Goal: Complete application form: Complete application form

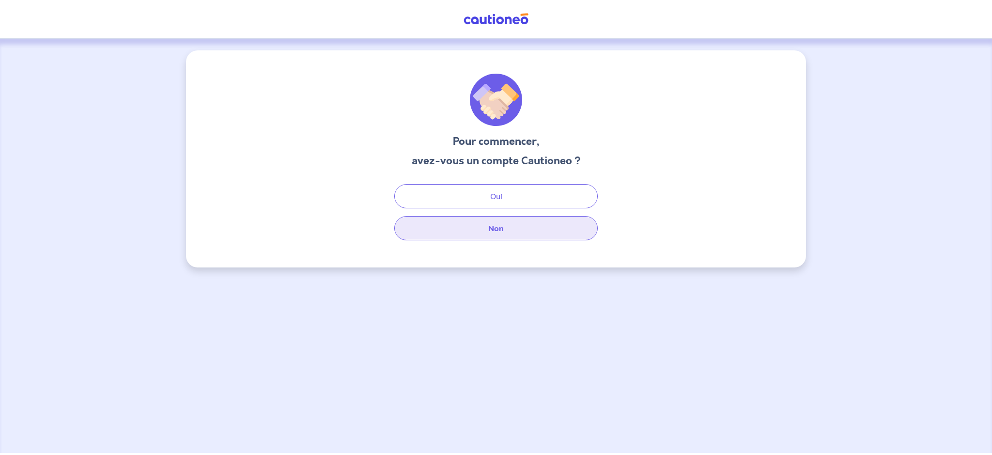
click at [479, 235] on button "Non" at bounding box center [495, 228] width 203 height 24
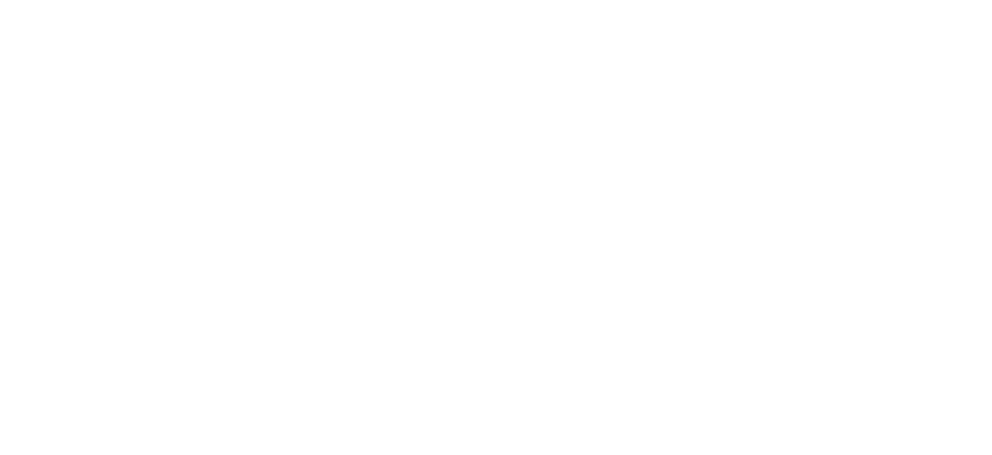
select select "FR"
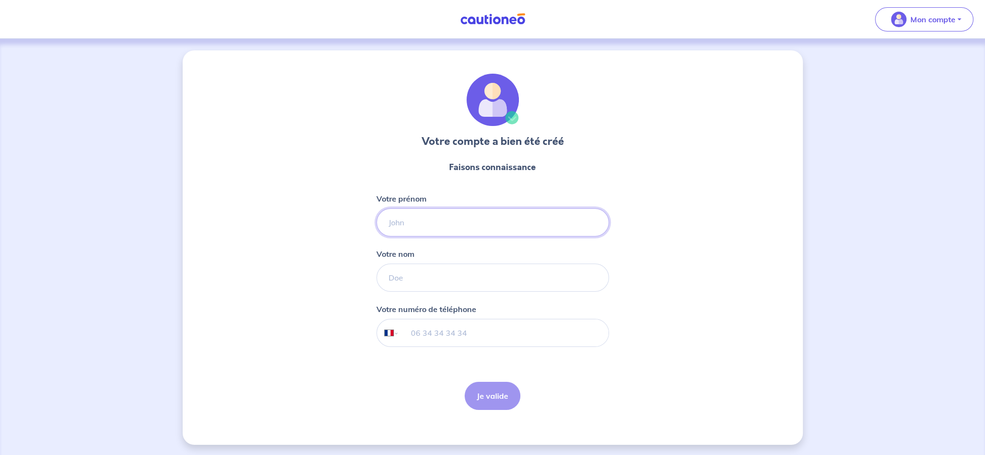
click at [499, 219] on input "Votre prénom" at bounding box center [492, 222] width 233 height 28
type input "[PERSON_NAME]"
type input "b"
type input "BARIC"
type input "06 64 43 28 28"
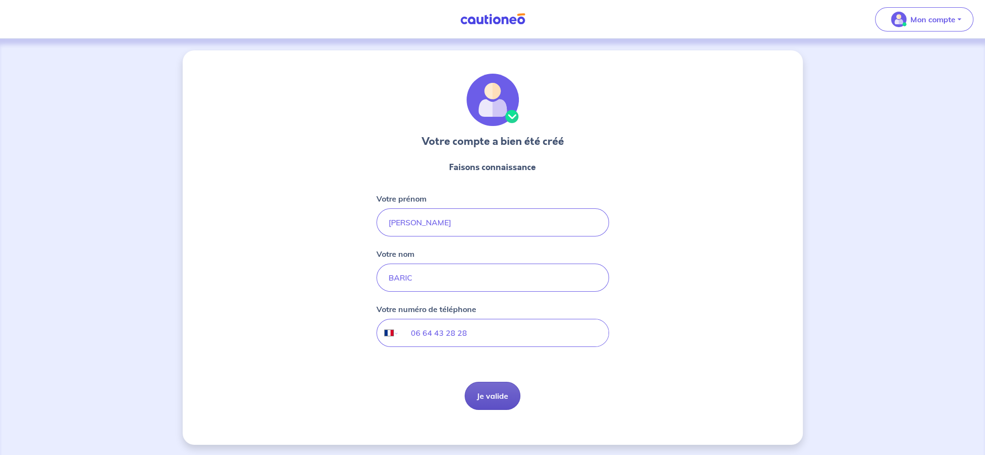
click at [485, 405] on button "Je valide" at bounding box center [493, 396] width 56 height 28
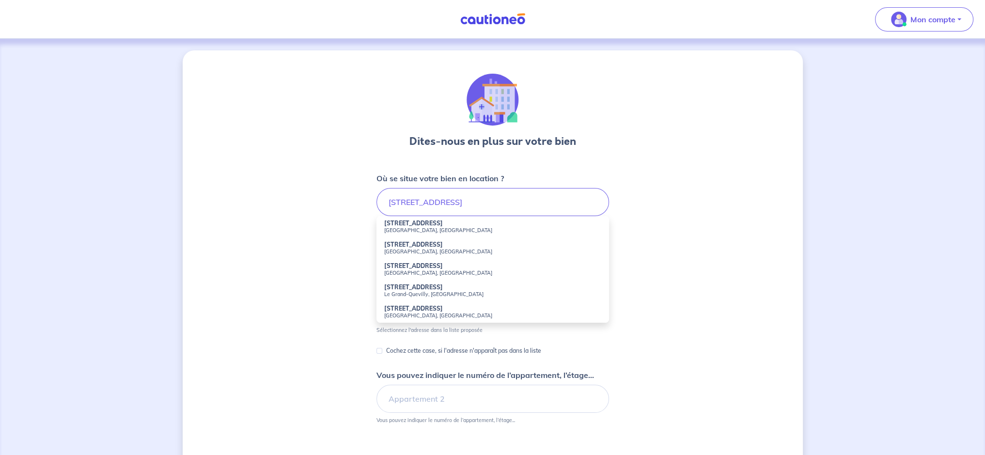
click at [425, 227] on small "Vitry-sur-Seine, France" at bounding box center [492, 230] width 217 height 7
type input "63 Boulevard de Stalingrad, Vitry-sur-Seine, France"
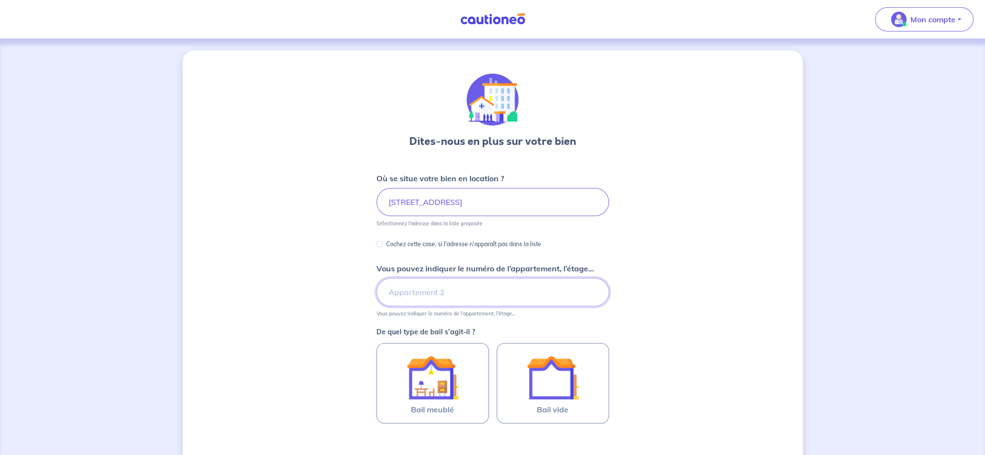
click at [415, 294] on input "Vous pouvez indiquer le numéro de l’appartement, l’étage..." at bounding box center [492, 292] width 233 height 28
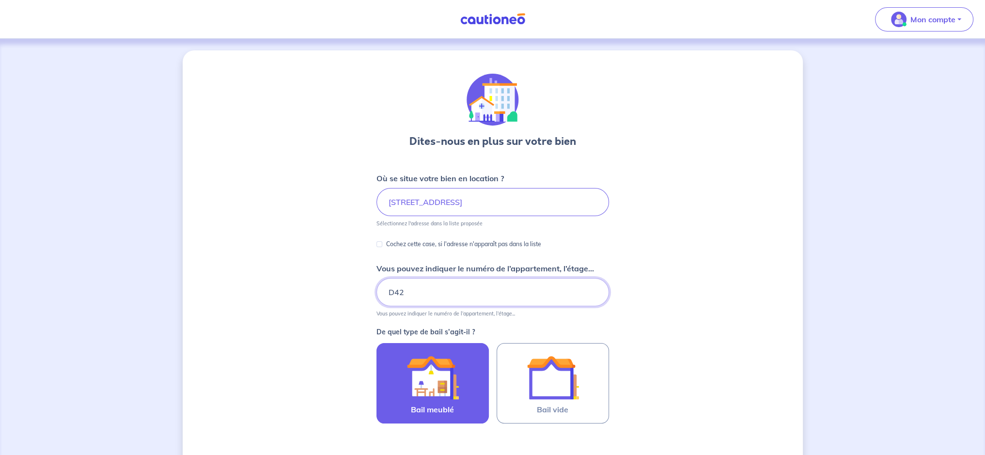
type input "D42"
click at [444, 376] on img at bounding box center [433, 377] width 52 height 52
click at [0, 0] on input "Bail meublé" at bounding box center [0, 0] width 0 height 0
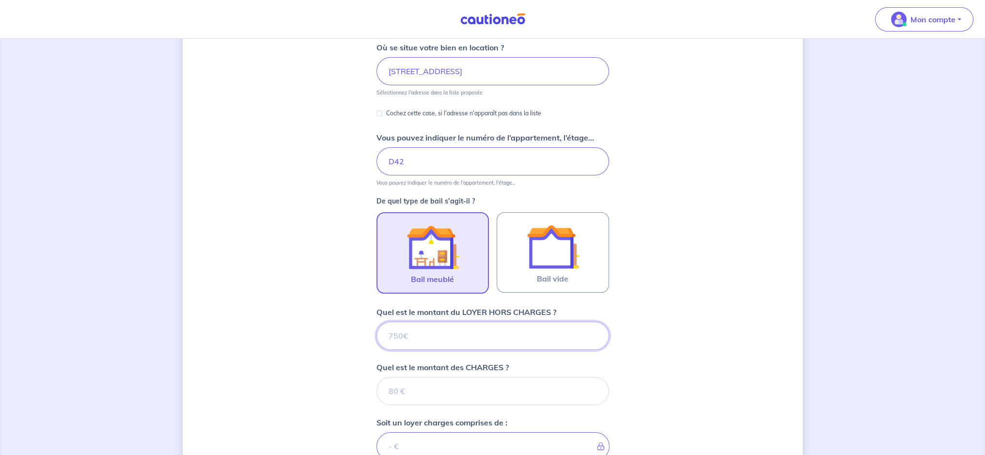
scroll to position [145, 0]
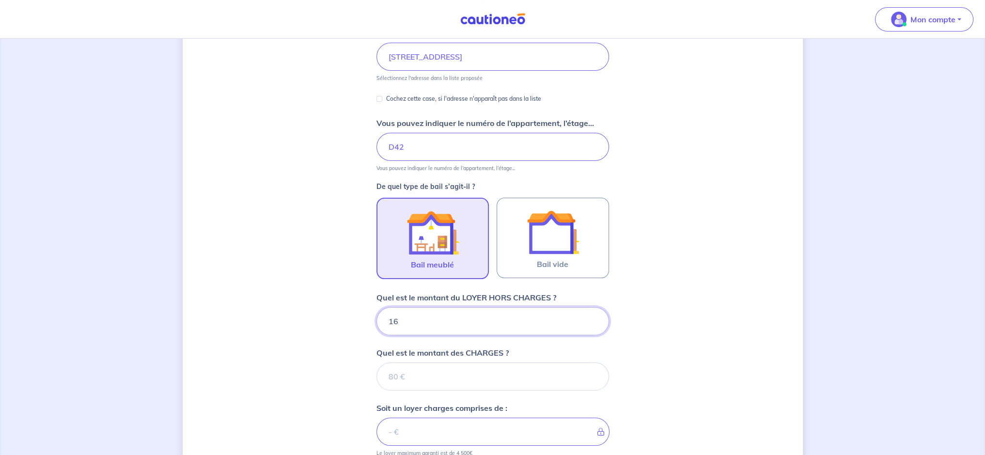
type input "163"
type input "1630"
click at [430, 373] on input "Quel est le montant des CHARGES ?" at bounding box center [492, 376] width 233 height 28
type input "185"
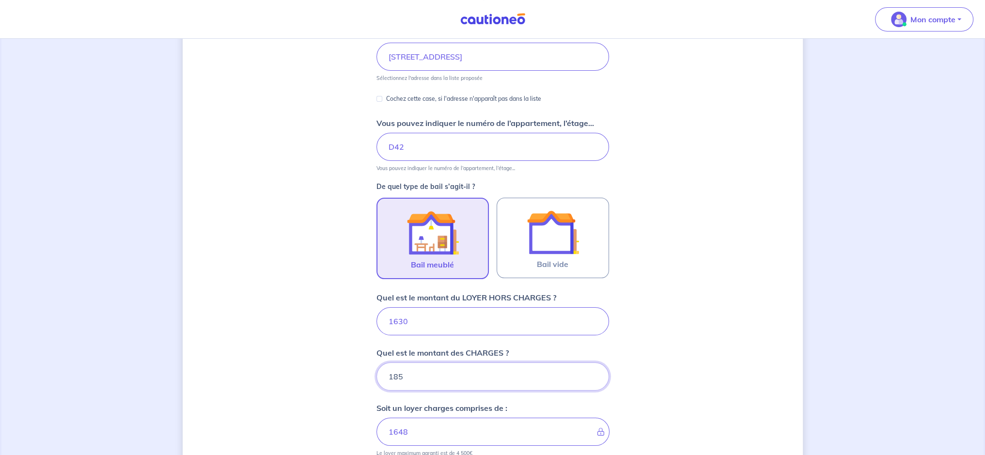
type input "1815"
type input "185"
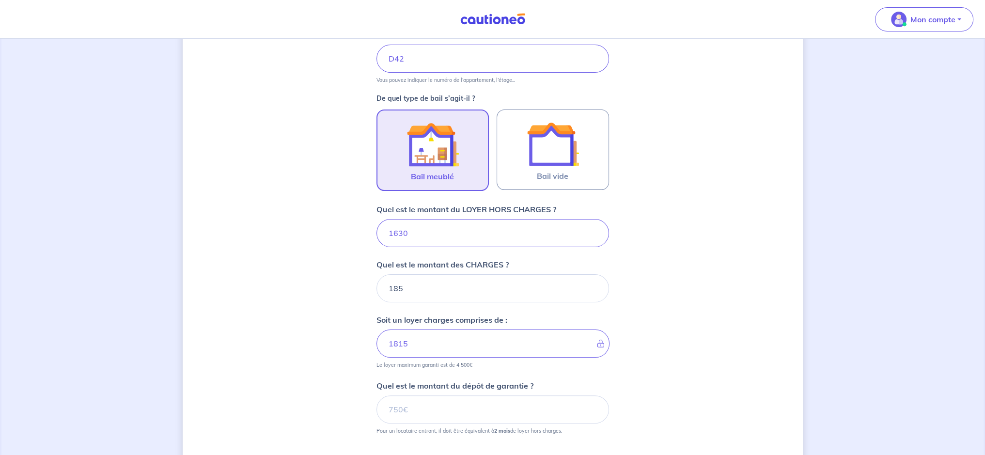
scroll to position [242, 0]
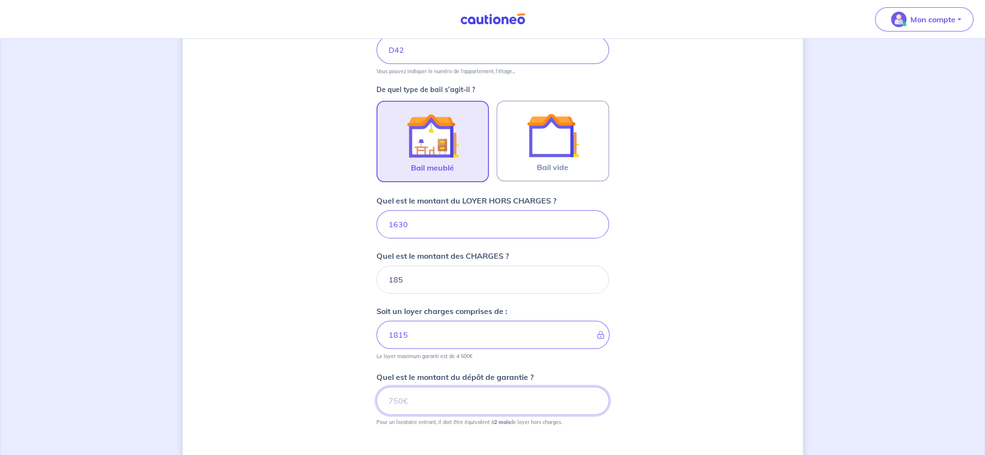
click at [428, 401] on input "Quel est le montant du dépôt de garantie ?" at bounding box center [492, 401] width 233 height 28
type input "3260"
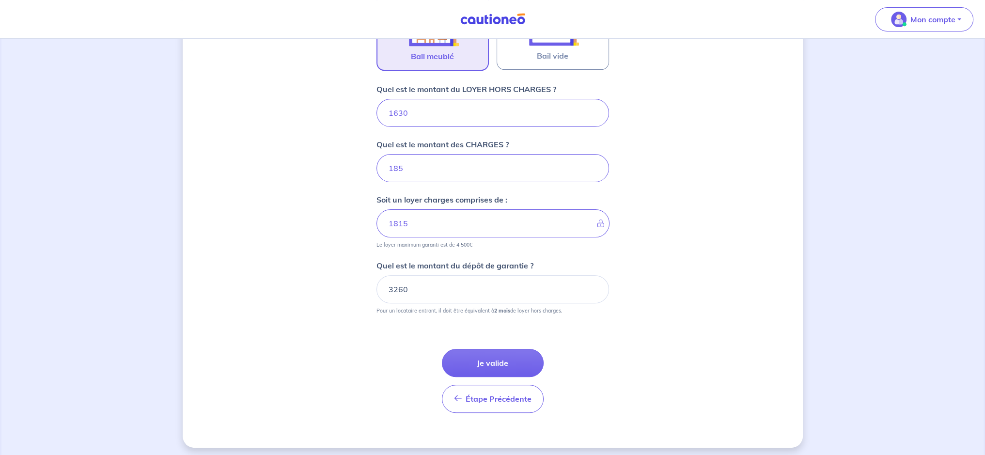
scroll to position [356, 0]
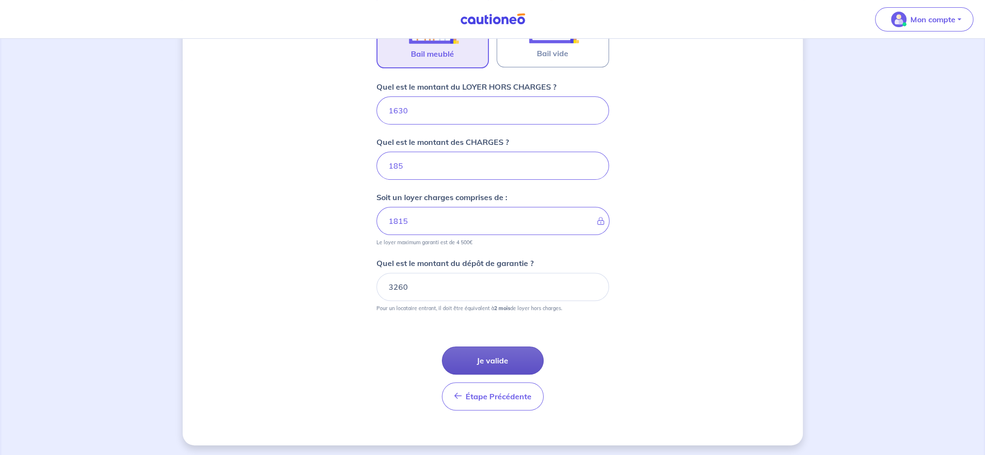
click at [490, 361] on button "Je valide" at bounding box center [493, 360] width 102 height 28
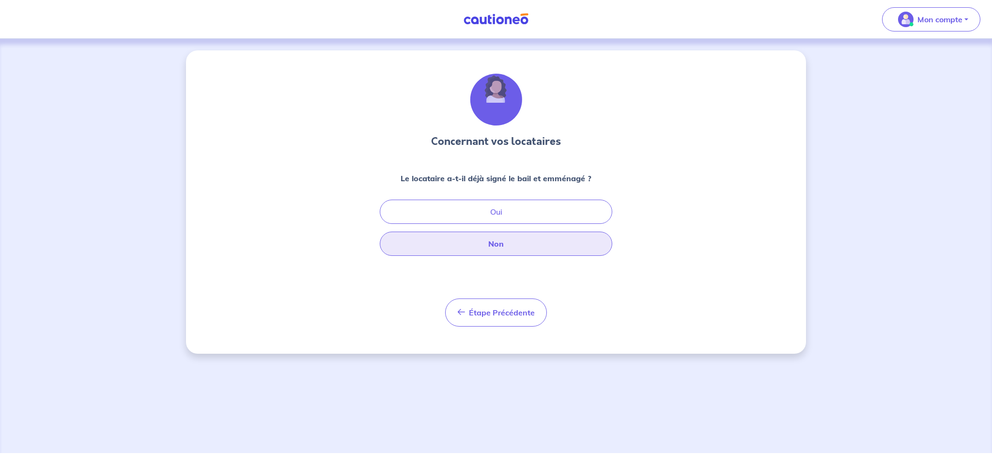
click at [494, 247] on button "Non" at bounding box center [496, 244] width 233 height 24
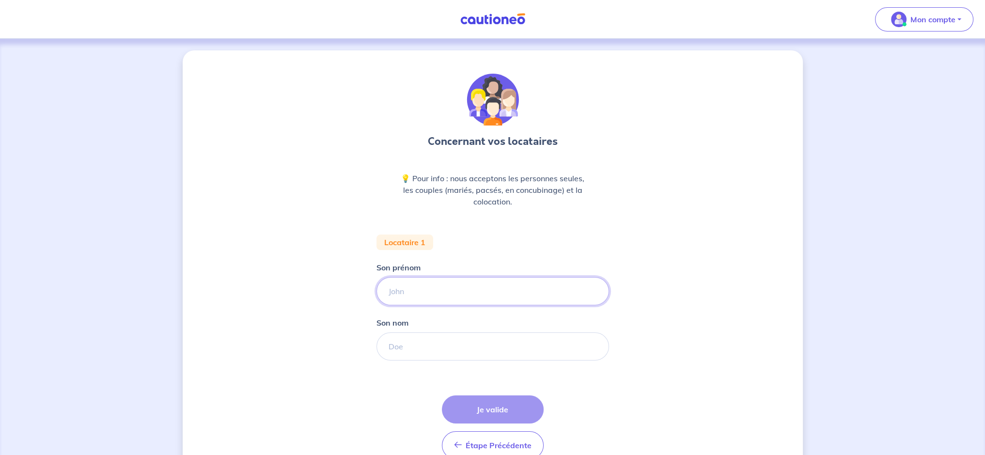
click at [418, 296] on input "Son prénom" at bounding box center [492, 291] width 233 height 28
type input "f"
type input "Fanta Samira"
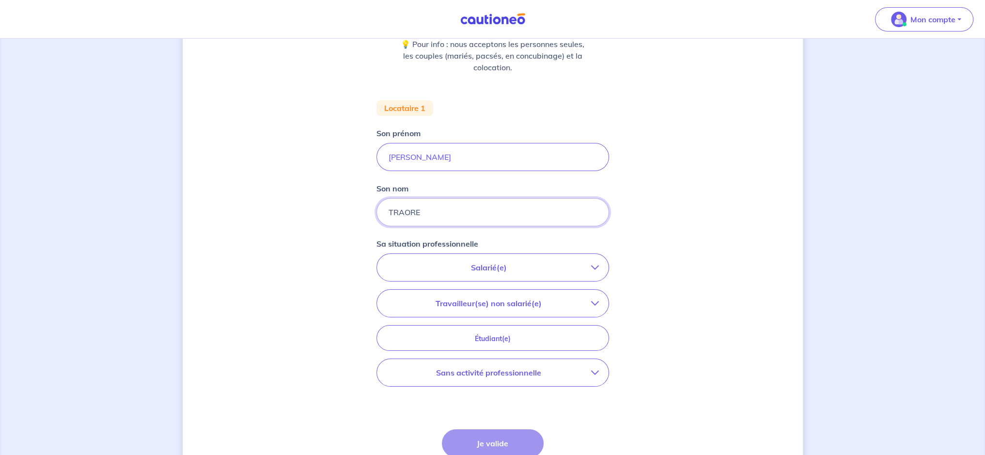
scroll to position [145, 0]
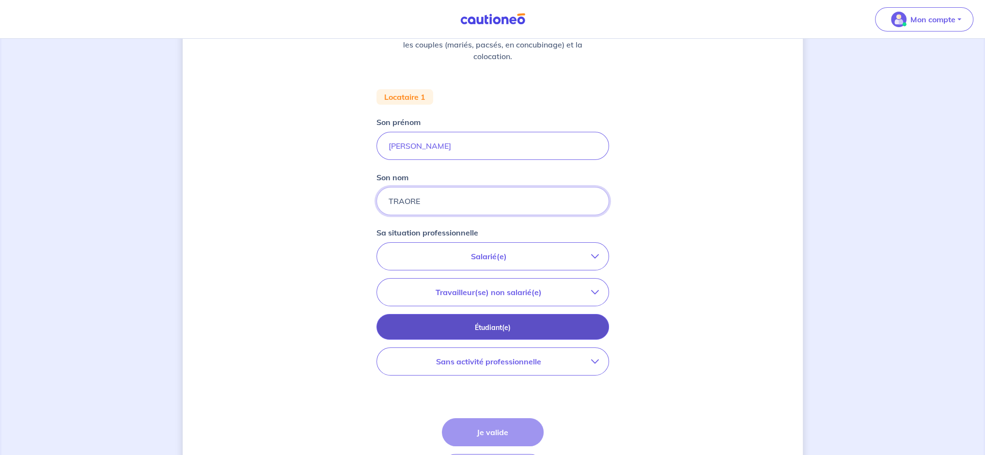
type input "TRAORE"
click at [477, 330] on p "Étudiant(e)" at bounding box center [493, 327] width 208 height 11
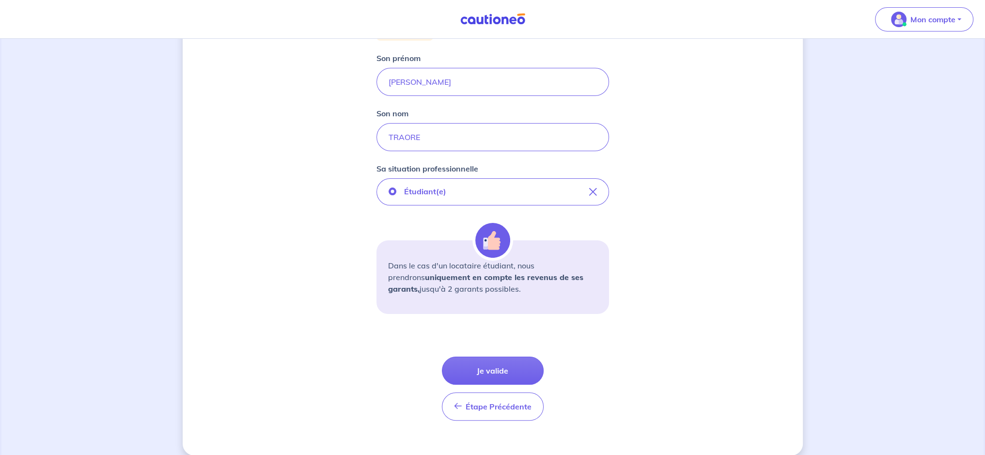
scroll to position [220, 0]
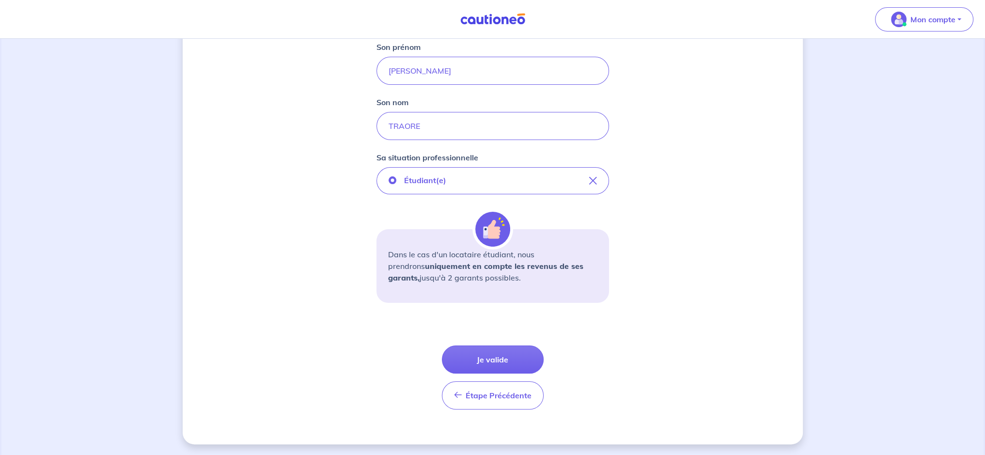
click at [497, 357] on button "Je valide" at bounding box center [493, 359] width 102 height 28
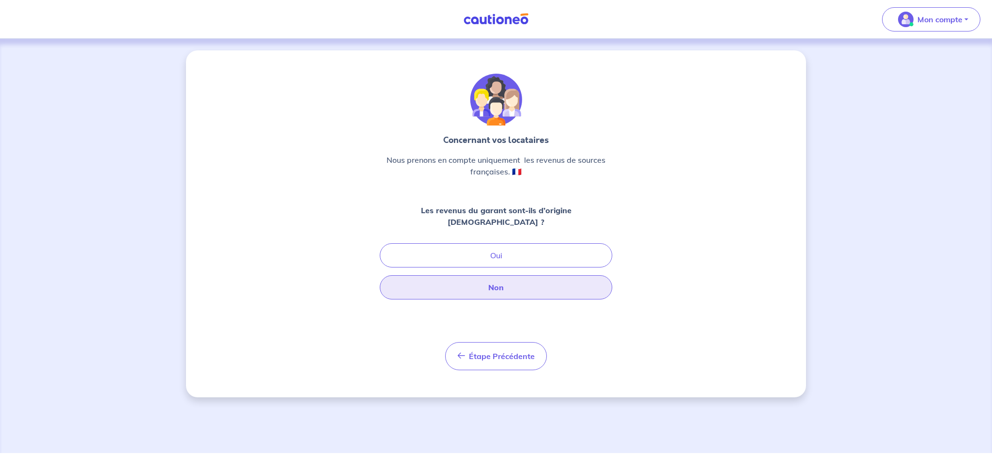
click at [483, 277] on button "Non" at bounding box center [496, 287] width 233 height 24
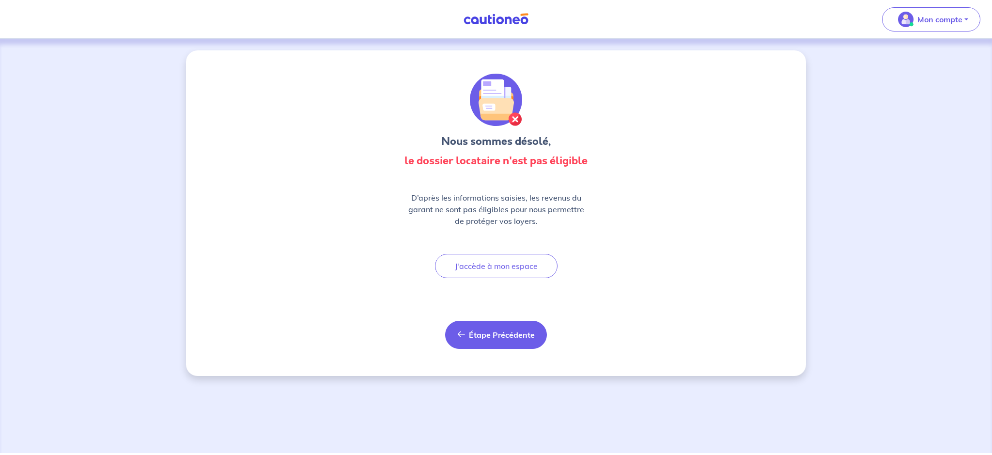
click at [482, 337] on span "Étape Précédente" at bounding box center [502, 335] width 66 height 10
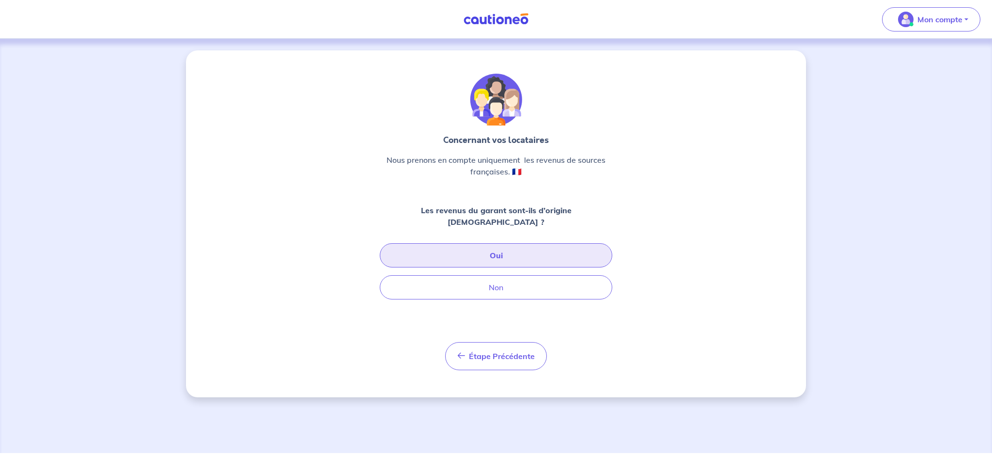
click at [476, 243] on button "Oui" at bounding box center [496, 255] width 233 height 24
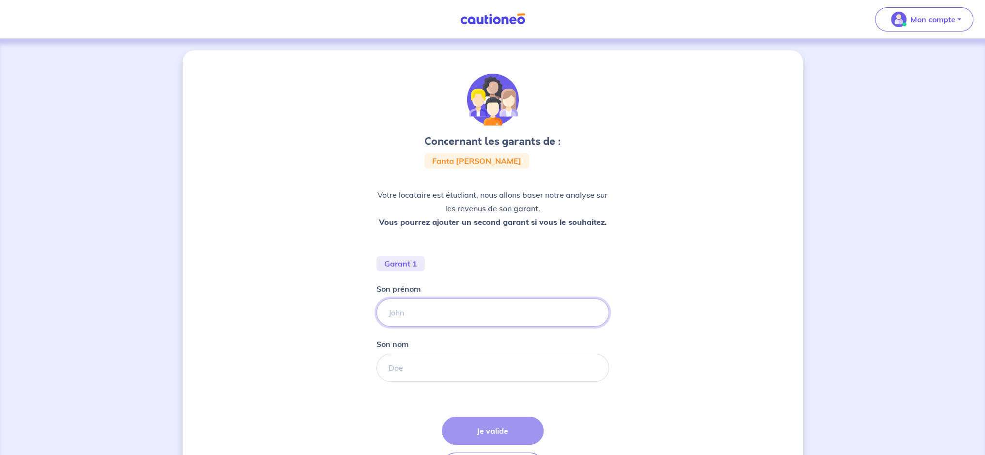
click at [406, 311] on input "Son prénom" at bounding box center [492, 312] width 233 height 28
type input "u"
type input "Yao Arsene"
click at [407, 366] on input "Son nom" at bounding box center [492, 368] width 233 height 28
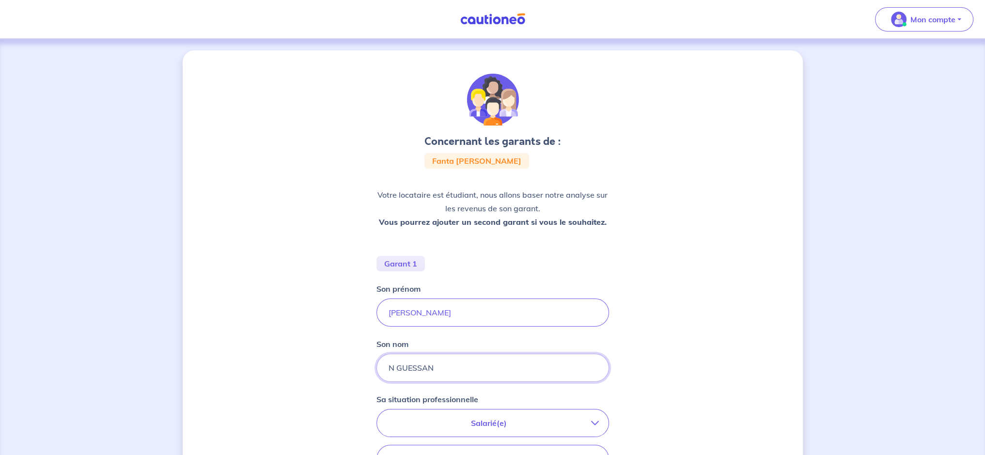
scroll to position [97, 0]
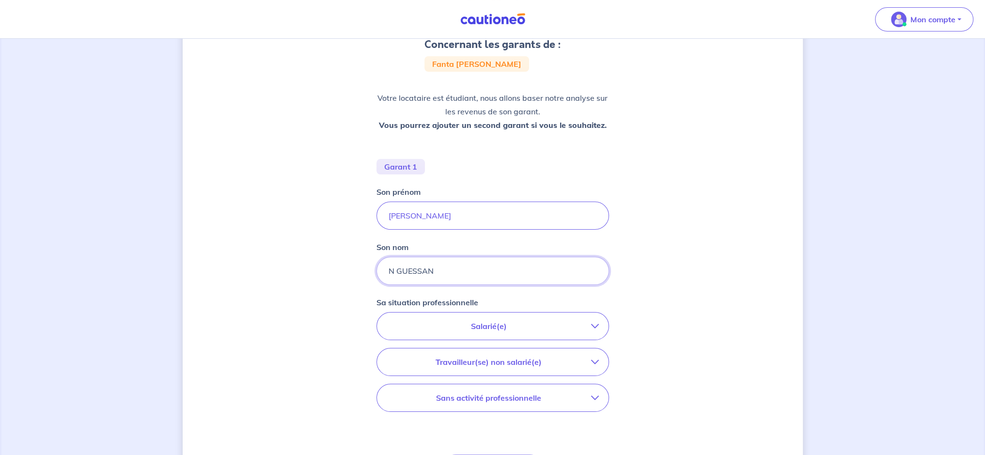
type input "N GUESSAN"
click at [499, 334] on button "Salarié(e)" at bounding box center [493, 326] width 232 height 27
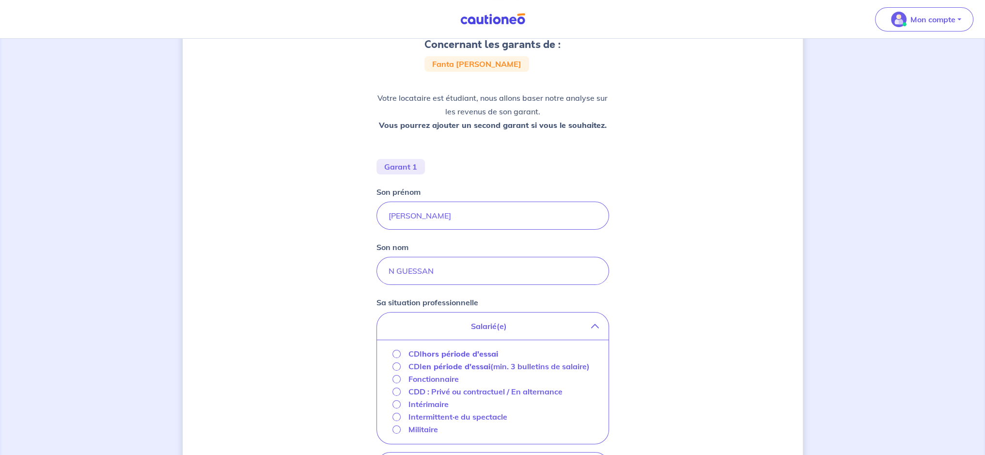
click at [471, 351] on strong "hors période d'essai" at bounding box center [460, 354] width 76 height 10
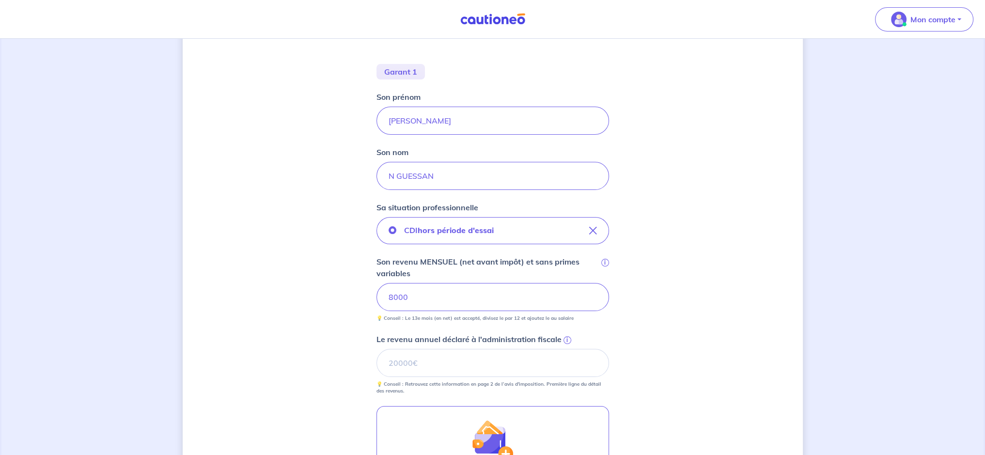
scroll to position [194, 0]
click at [465, 364] on input "Le revenu annuel déclaré à l'administration fiscale i" at bounding box center [492, 361] width 233 height 28
drag, startPoint x: 424, startPoint y: 359, endPoint x: 447, endPoint y: 340, distance: 28.9
click at [424, 359] on input "Le revenu annuel déclaré à l'administration fiscale i" at bounding box center [492, 361] width 233 height 28
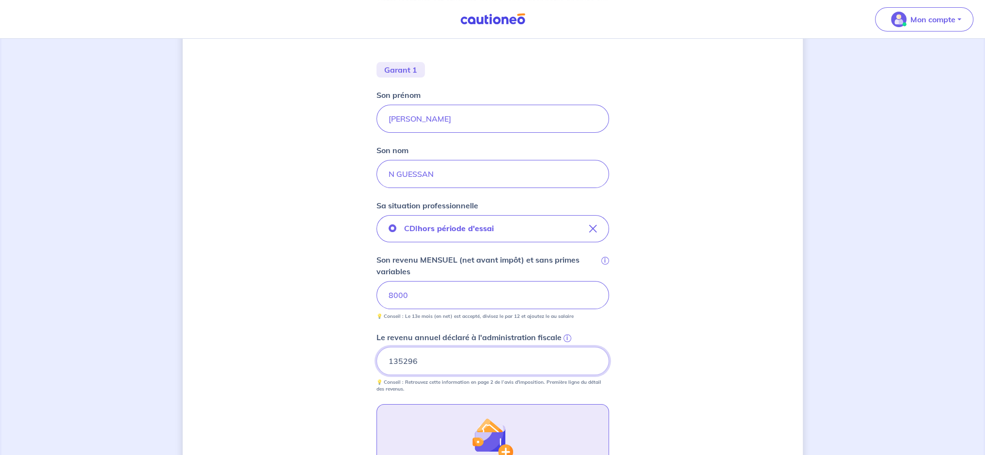
type input "135296"
click at [427, 427] on button "Ajouter des aides ou revenus complémentaires" at bounding box center [492, 446] width 233 height 85
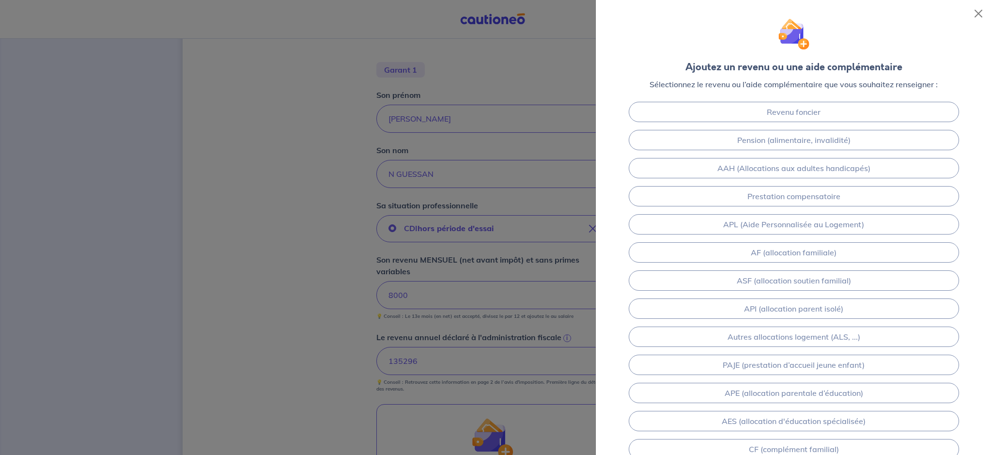
click at [292, 331] on div at bounding box center [496, 227] width 992 height 455
click at [979, 14] on button "Close" at bounding box center [979, 14] width 16 height 16
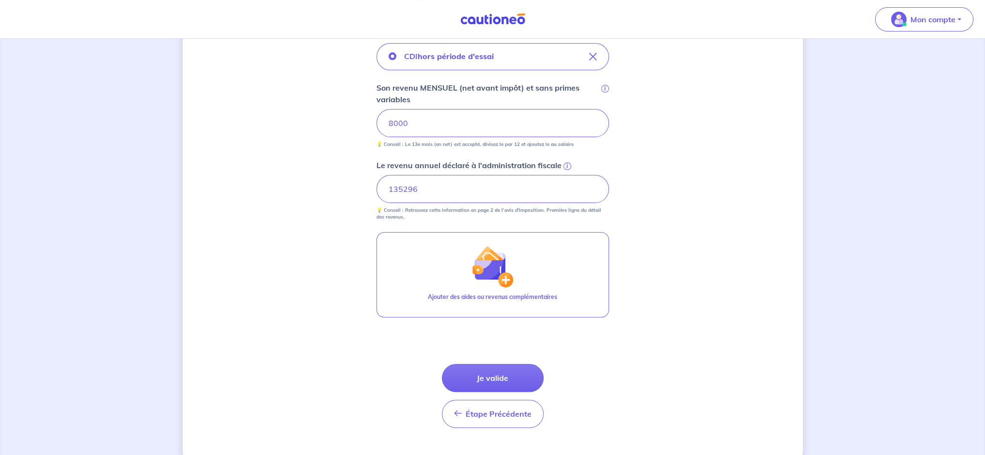
scroll to position [384, 0]
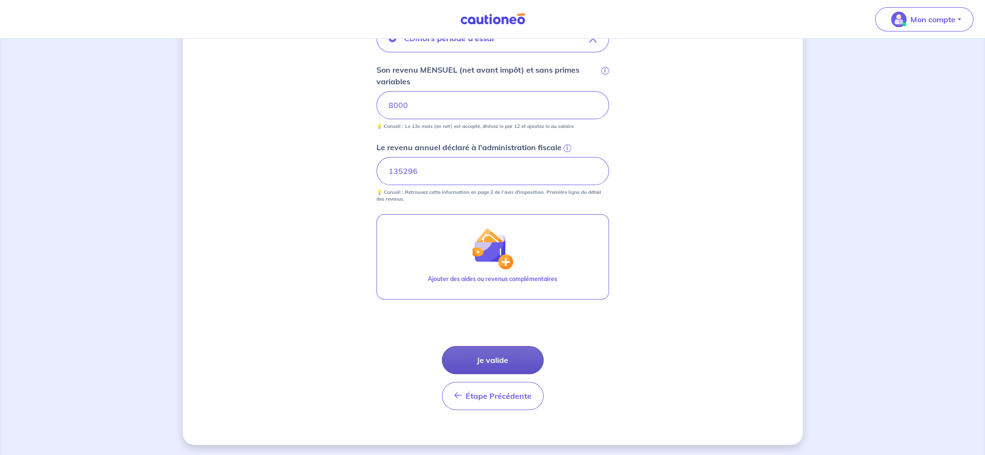
click at [484, 364] on button "Je valide" at bounding box center [493, 360] width 102 height 28
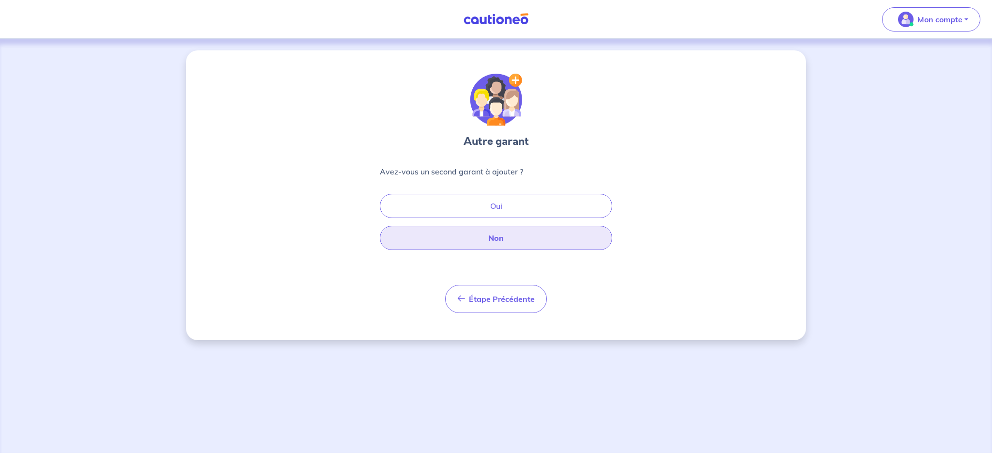
click at [476, 240] on button "Non" at bounding box center [496, 238] width 233 height 24
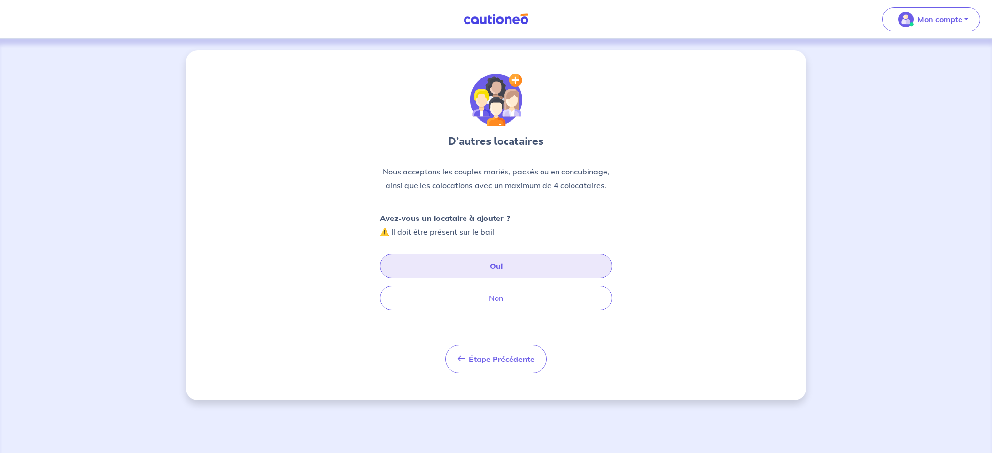
click at [474, 272] on button "Oui" at bounding box center [496, 266] width 233 height 24
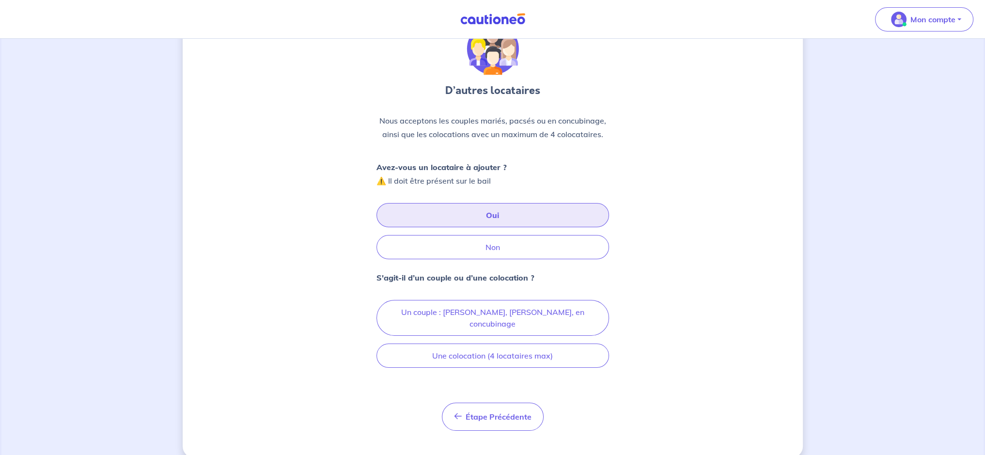
scroll to position [52, 0]
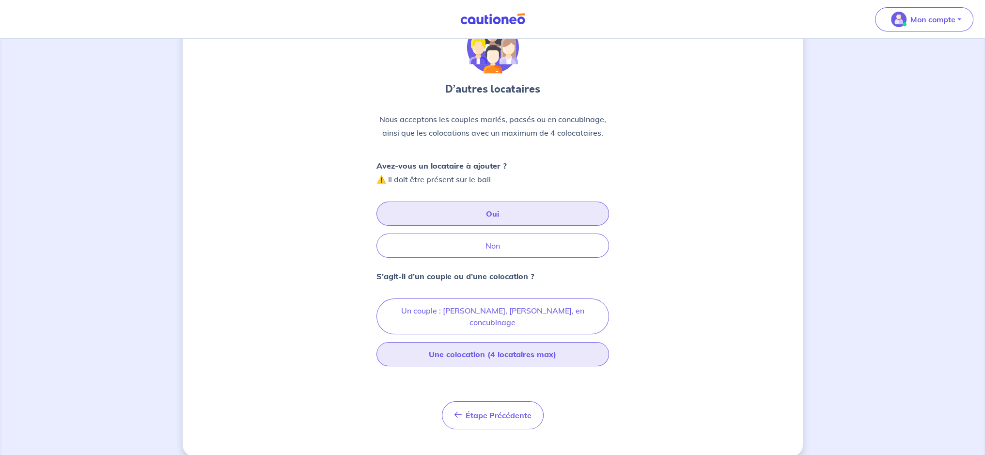
click at [452, 342] on button "Une colocation (4 locataires max)" at bounding box center [492, 354] width 233 height 24
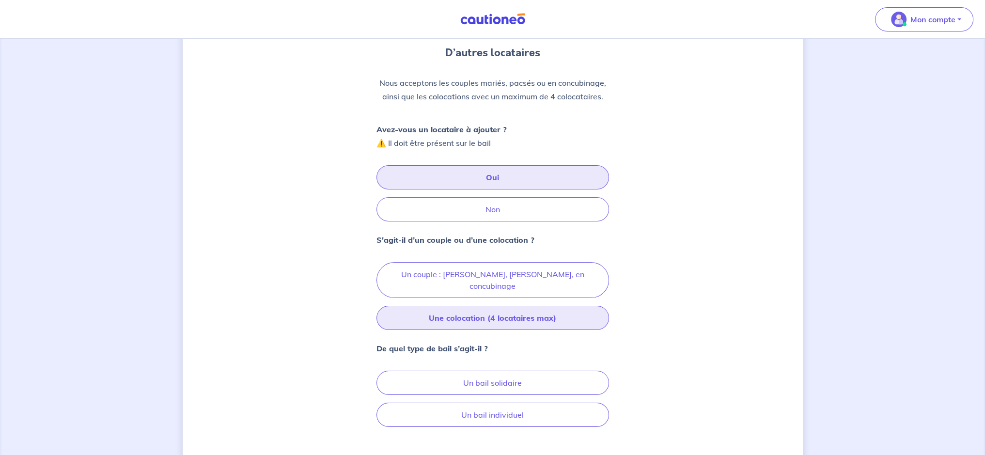
scroll to position [149, 0]
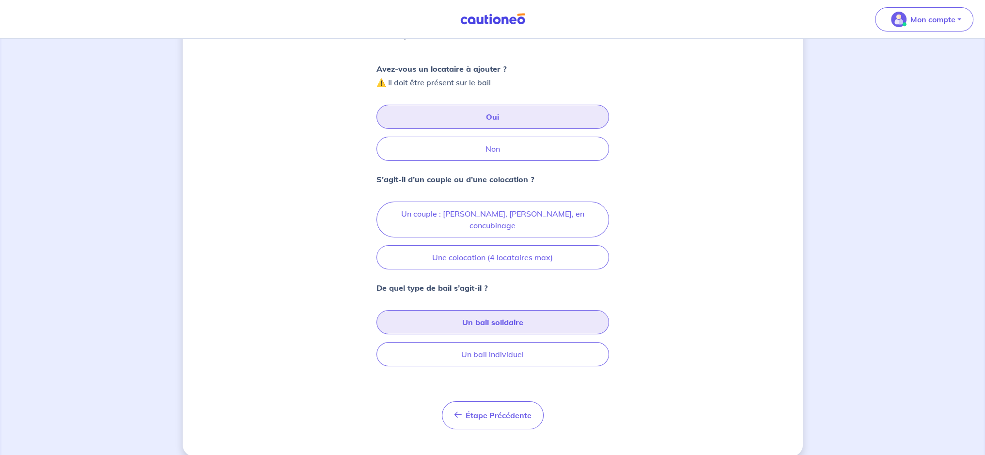
click at [456, 314] on button "Un bail solidaire" at bounding box center [492, 322] width 233 height 24
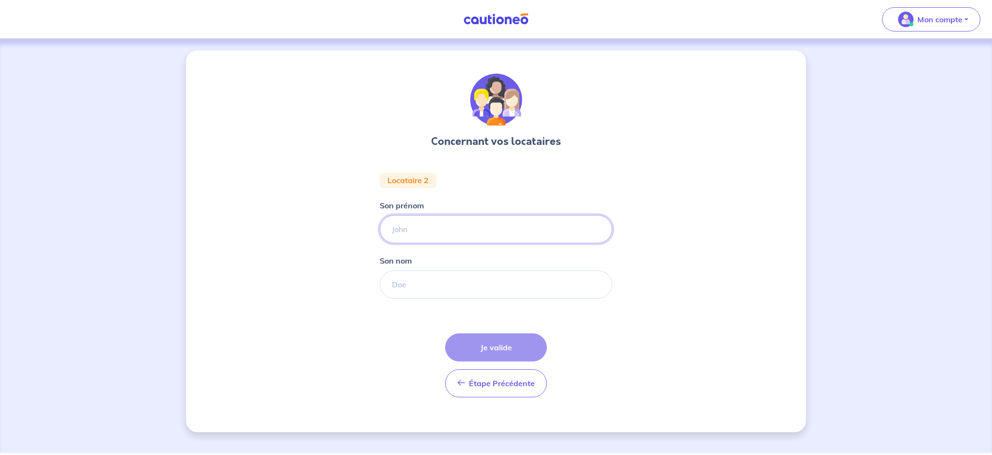
click at [416, 235] on input "Son prénom" at bounding box center [496, 229] width 233 height 28
type input "c"
type input "Cheick Issikana Kane"
click at [400, 276] on input "Son nom" at bounding box center [496, 284] width 233 height 28
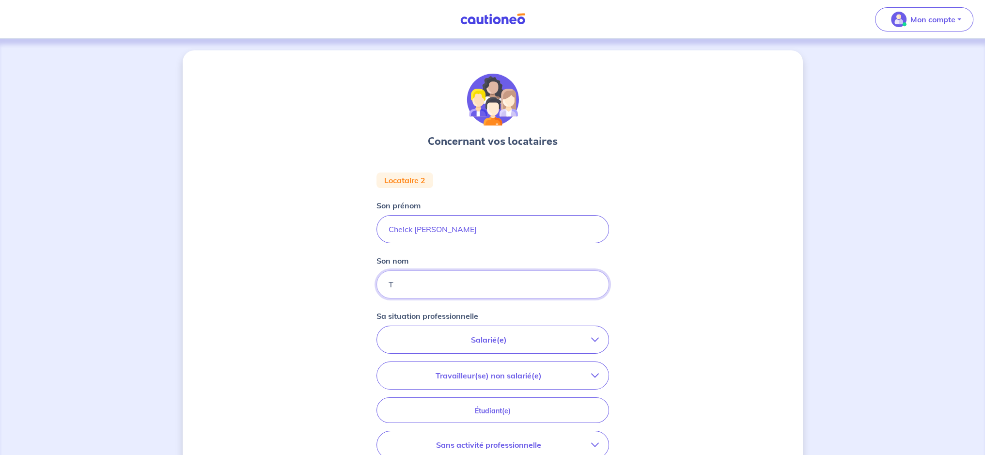
type input "TRAORE"
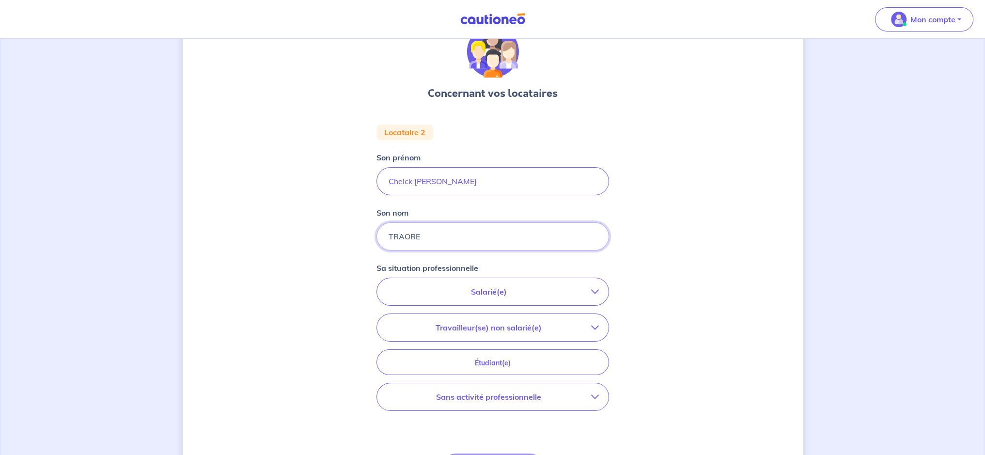
scroll to position [48, 0]
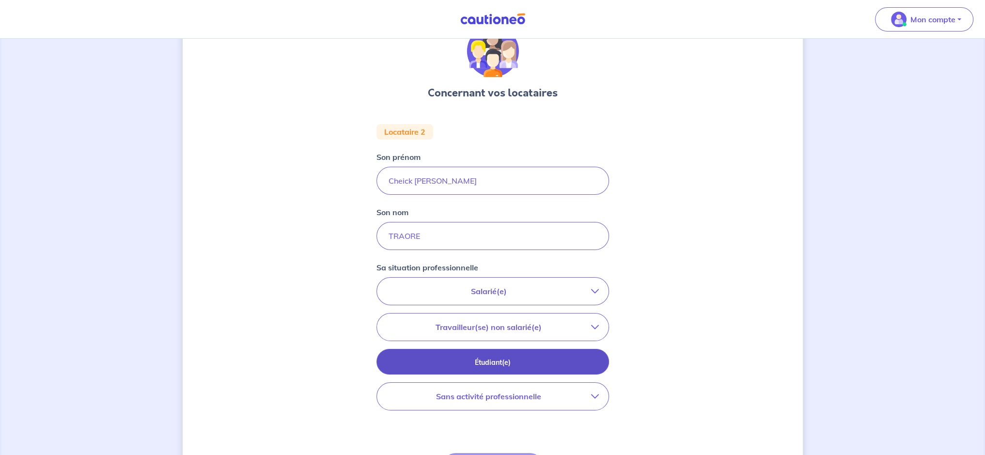
click at [475, 362] on p "Étudiant(e)" at bounding box center [493, 362] width 208 height 11
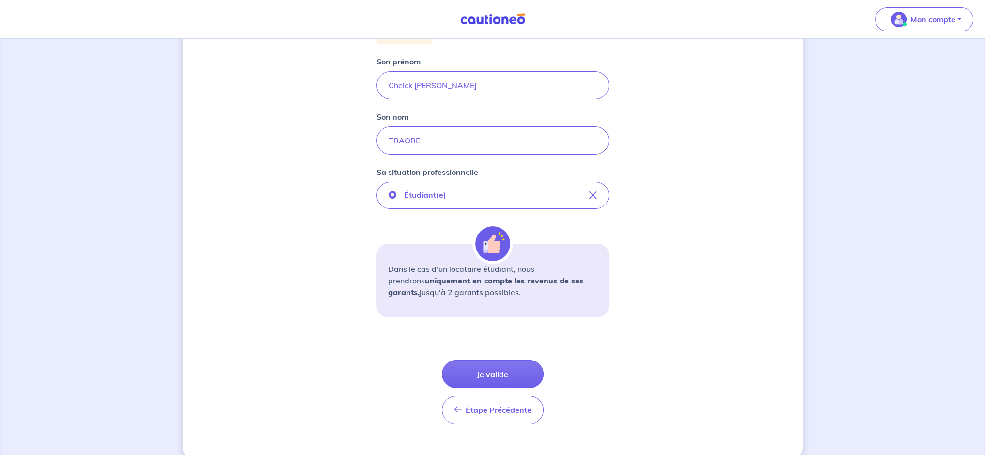
scroll to position [158, 0]
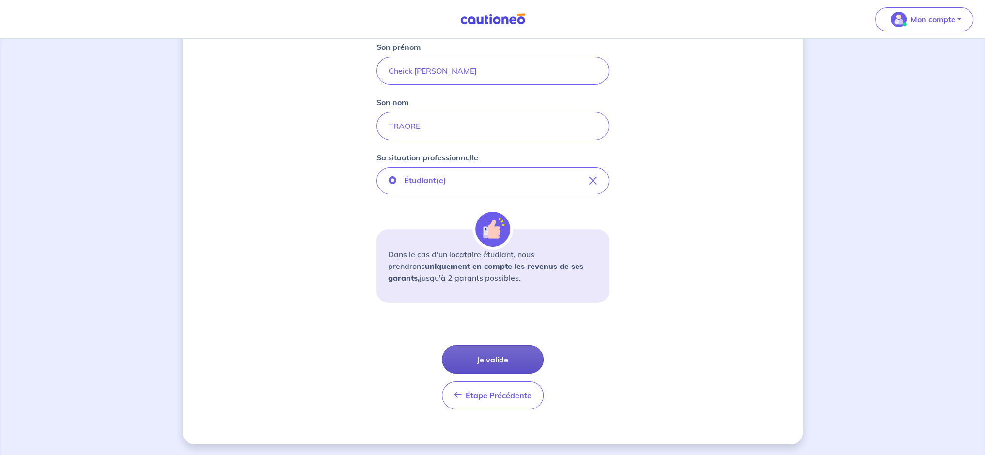
click at [481, 366] on button "Je valide" at bounding box center [493, 359] width 102 height 28
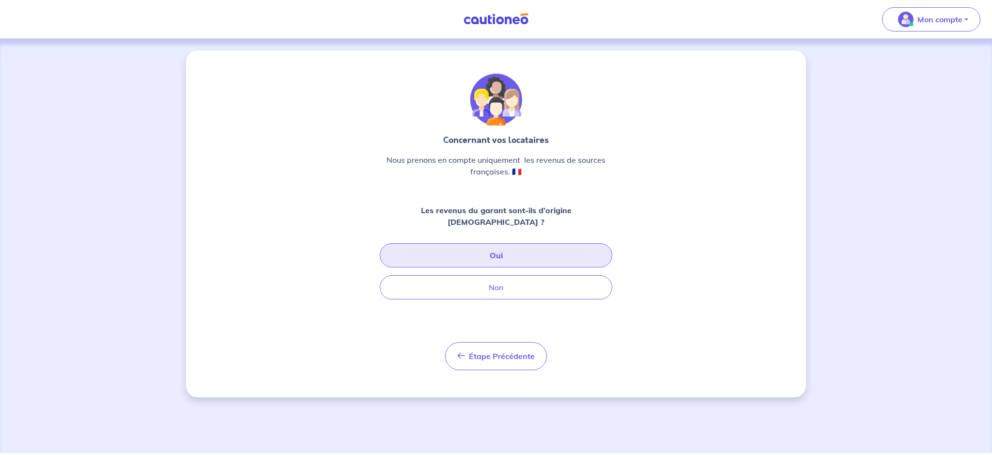
click at [497, 251] on button "Oui" at bounding box center [496, 255] width 233 height 24
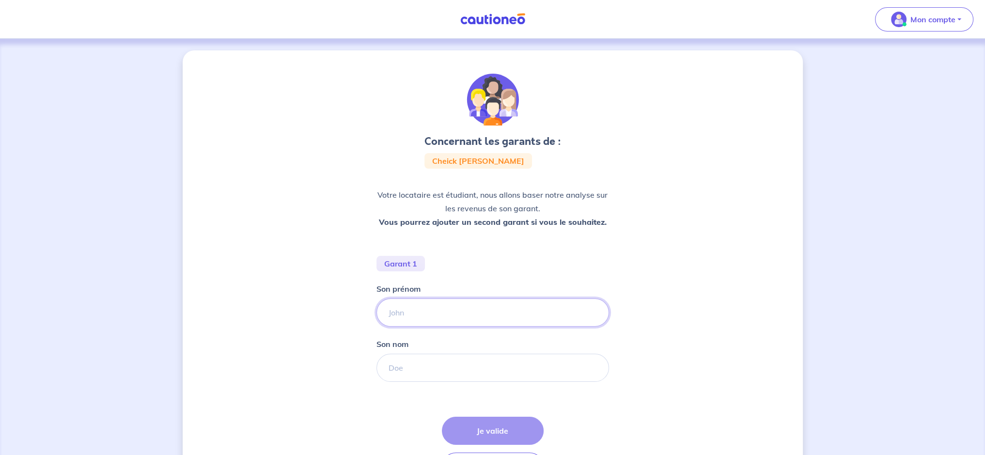
click at [424, 319] on input "Son prénom" at bounding box center [492, 312] width 233 height 28
type input "Yao Arsene"
click at [425, 360] on input "Son nom" at bounding box center [492, 368] width 233 height 28
click at [424, 360] on input "Son nom" at bounding box center [492, 368] width 233 height 28
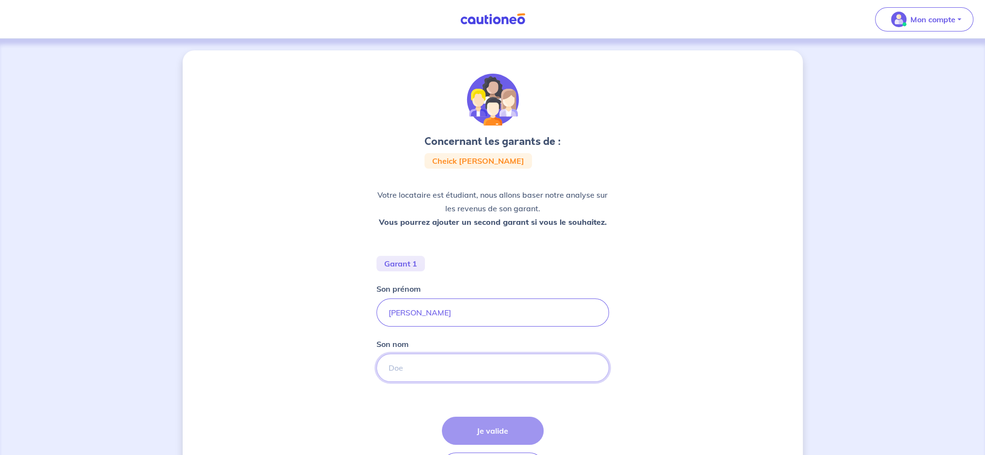
type input "N GUESSAN"
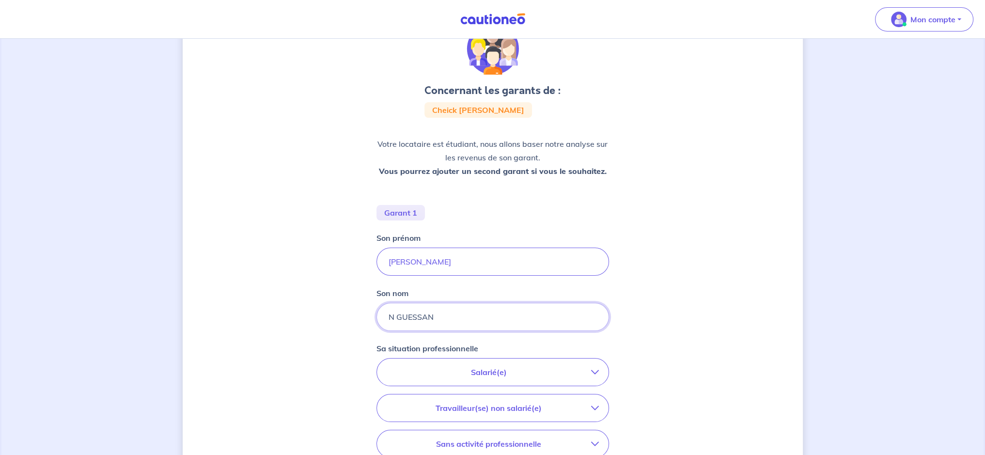
scroll to position [97, 0]
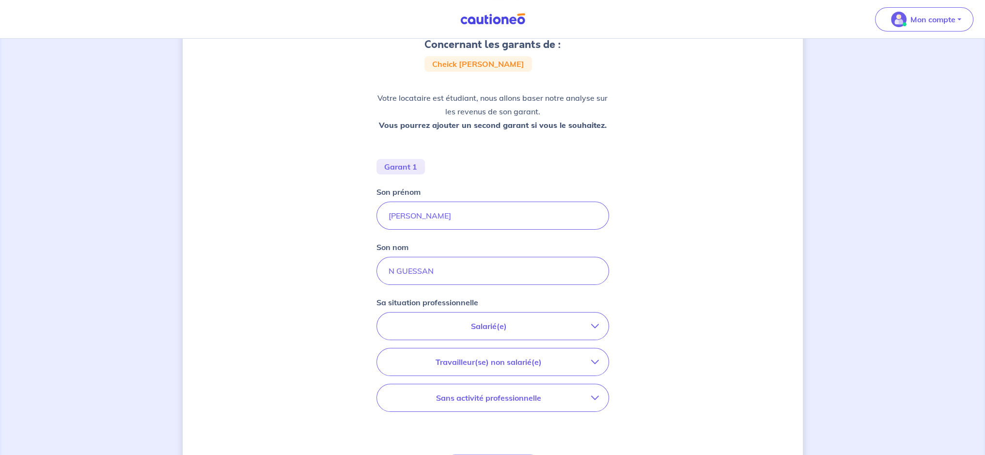
click at [506, 331] on p "Salarié(e)" at bounding box center [489, 326] width 204 height 12
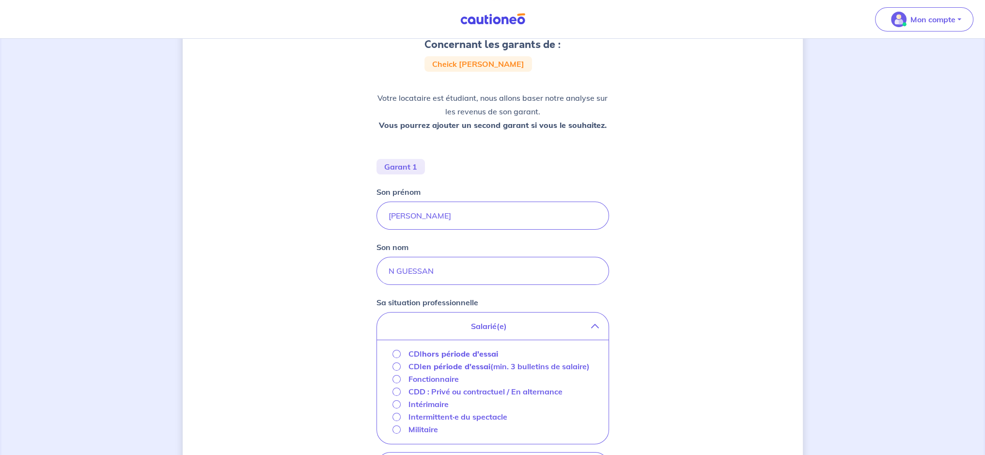
click at [457, 353] on strong "hors période d'essai" at bounding box center [460, 354] width 76 height 10
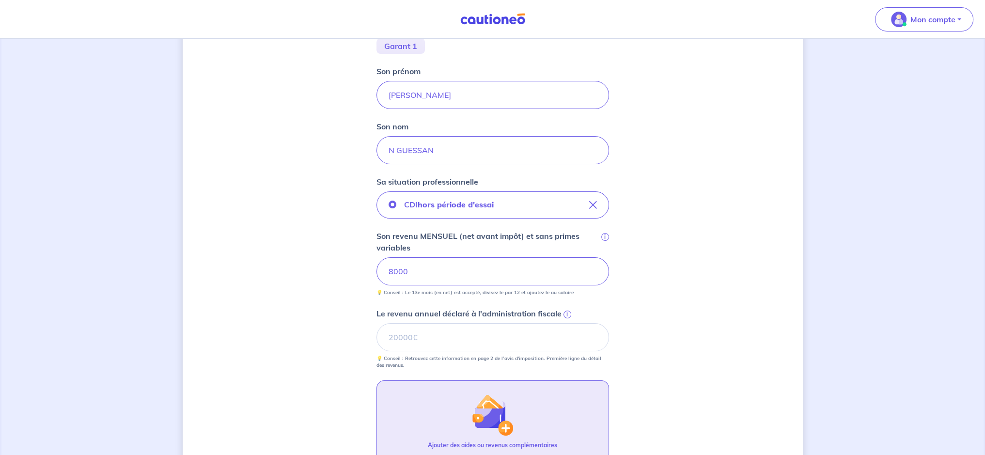
scroll to position [242, 0]
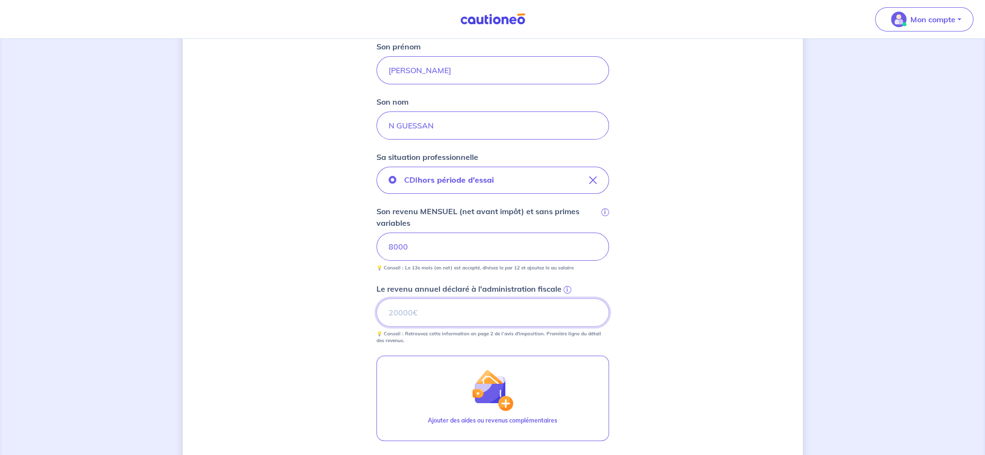
click at [444, 317] on input "Le revenu annuel déclaré à l'administration fiscale i" at bounding box center [492, 312] width 233 height 28
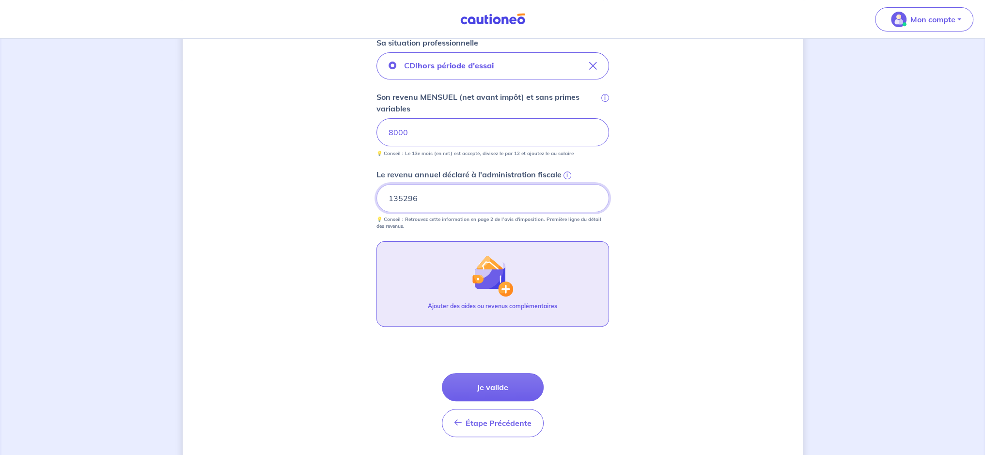
scroll to position [384, 0]
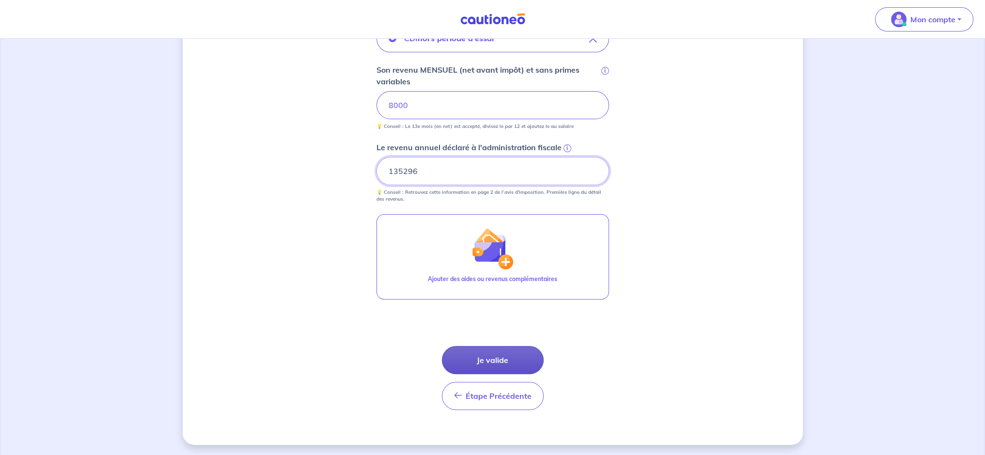
type input "135296"
click at [488, 366] on button "Je valide" at bounding box center [493, 360] width 102 height 28
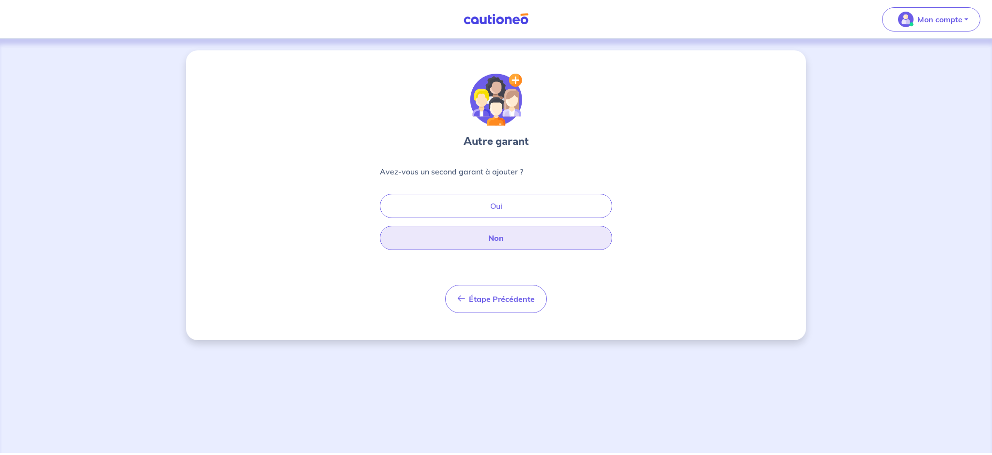
click at [488, 236] on button "Non" at bounding box center [496, 238] width 233 height 24
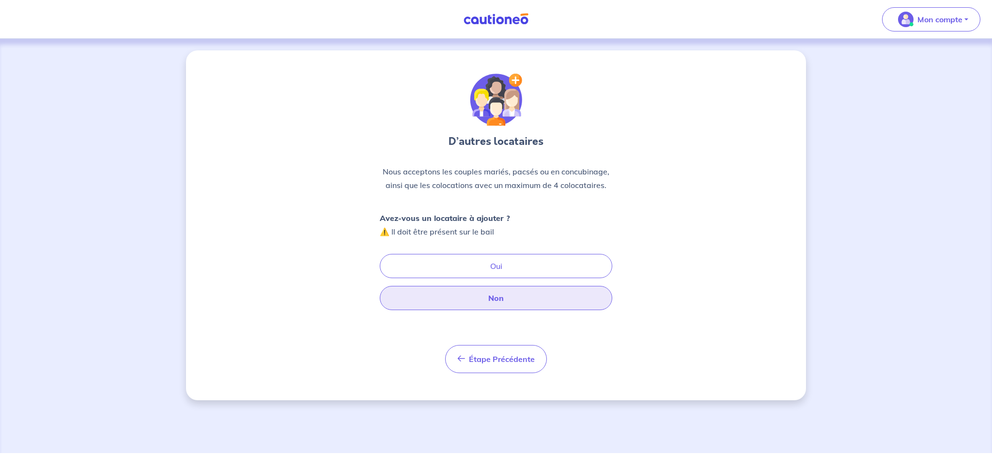
click at [486, 295] on button "Non" at bounding box center [496, 298] width 233 height 24
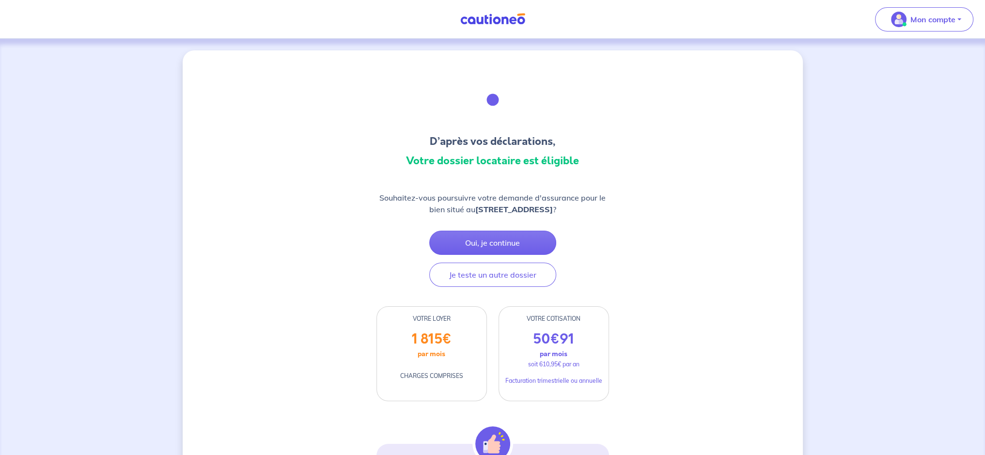
scroll to position [48, 0]
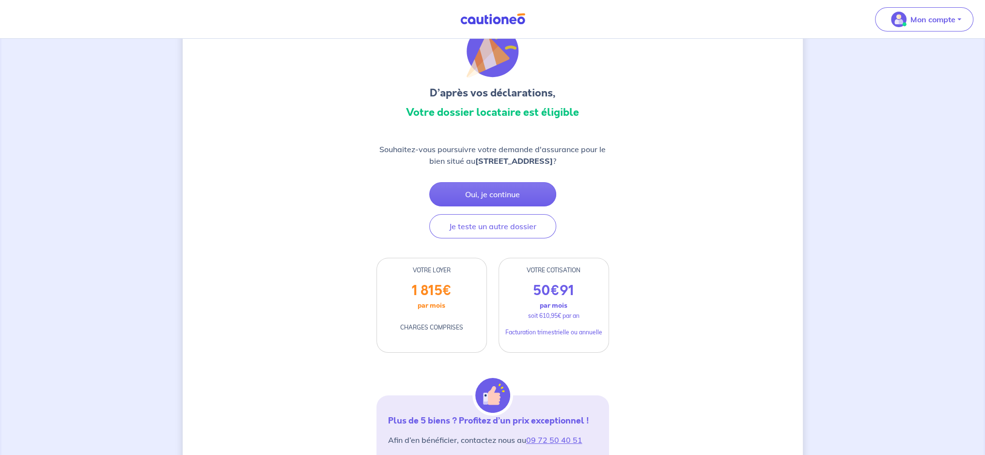
drag, startPoint x: 484, startPoint y: 206, endPoint x: 409, endPoint y: 232, distance: 79.4
click at [409, 232] on div "Souhaitez-vous poursuivre votre demande d'assurance pour le bien situé au 63 Bo…" at bounding box center [492, 190] width 233 height 95
click at [499, 206] on button "Oui, je continue" at bounding box center [492, 194] width 127 height 24
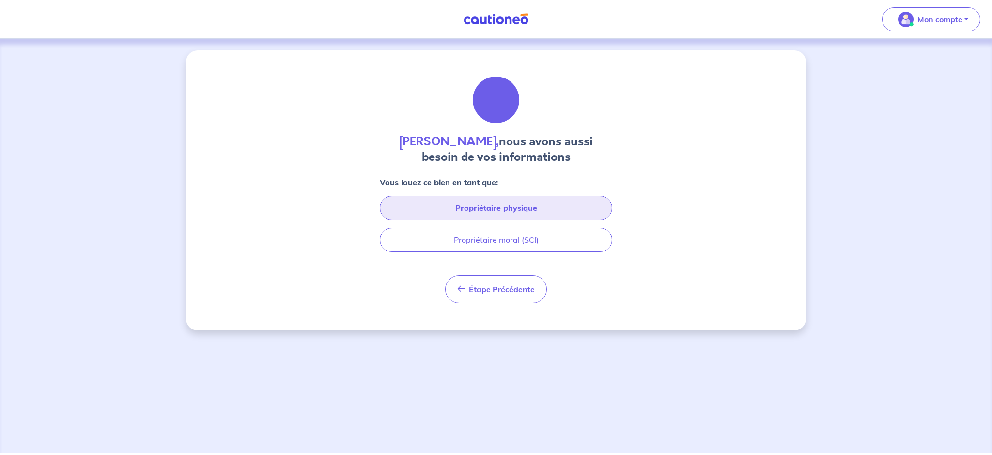
click at [499, 207] on button "Propriétaire physique" at bounding box center [496, 208] width 233 height 24
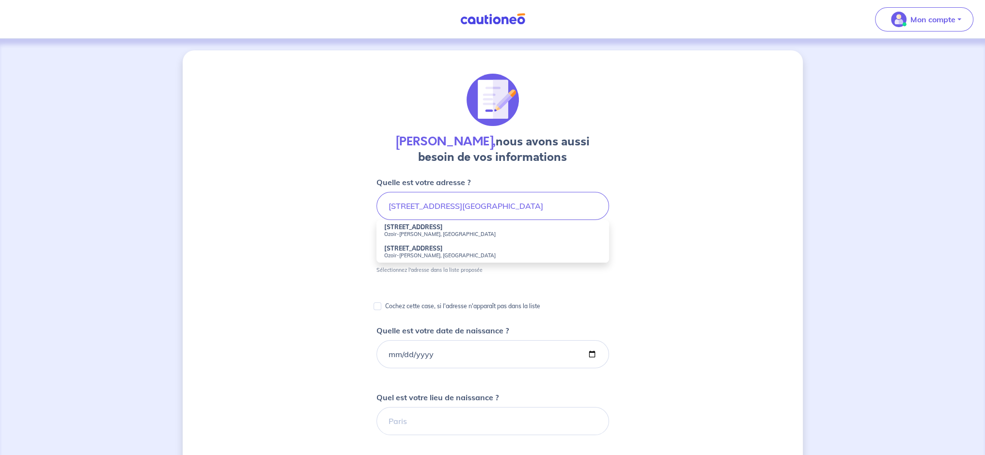
click at [420, 228] on strong "8 Rue de la Paix" at bounding box center [413, 226] width 59 height 7
type input "8 Rue de la Paix, Ozoir-la-Ferrière, France"
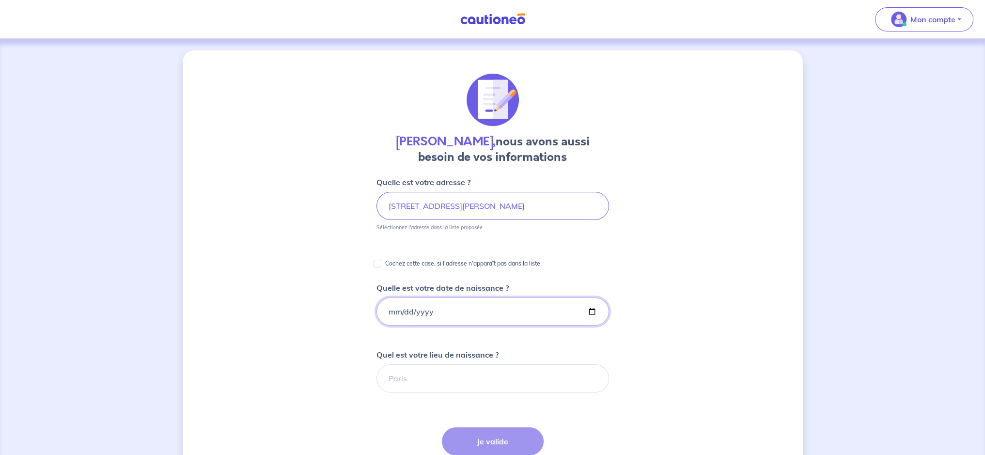
click at [408, 309] on input "Quelle est votre date de naissance ?" at bounding box center [492, 311] width 233 height 28
type input "1973-08-20"
click at [419, 378] on input "Quel est votre lieu de naissance ?" at bounding box center [492, 378] width 233 height 28
type input "p"
type input "Phnom Penh"
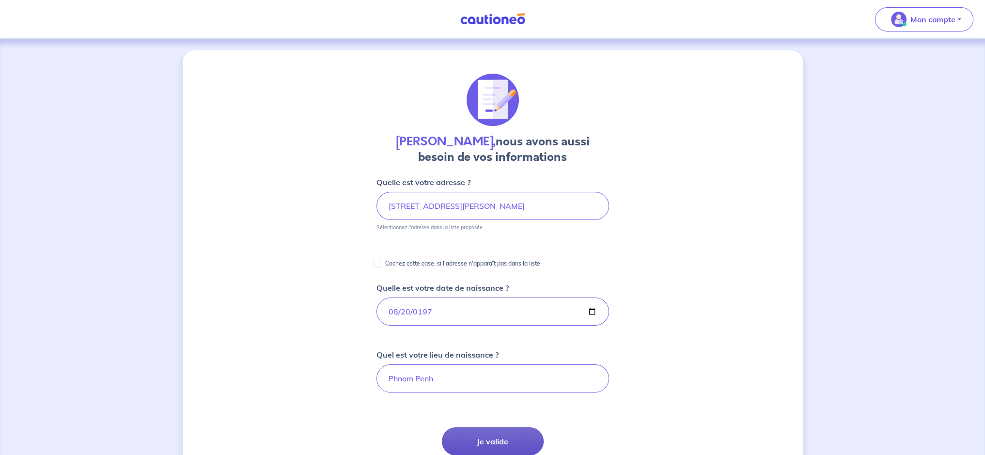
click at [477, 443] on button "Je valide" at bounding box center [493, 441] width 102 height 28
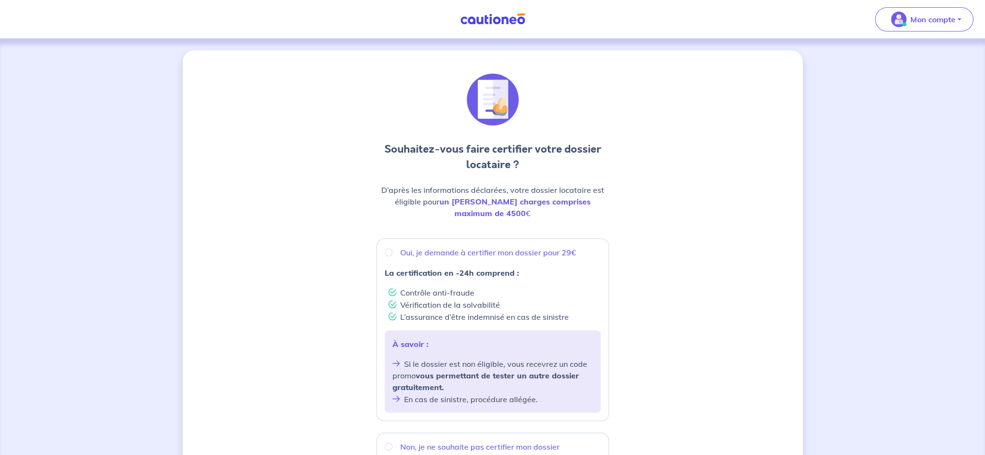
click at [408, 247] on p "Oui, je demande à certifier mon dossier pour 29€" at bounding box center [488, 253] width 176 height 12
click at [392, 249] on input "Oui, je demande à certifier mon dossier pour 29€" at bounding box center [389, 253] width 8 height 8
radio input "true"
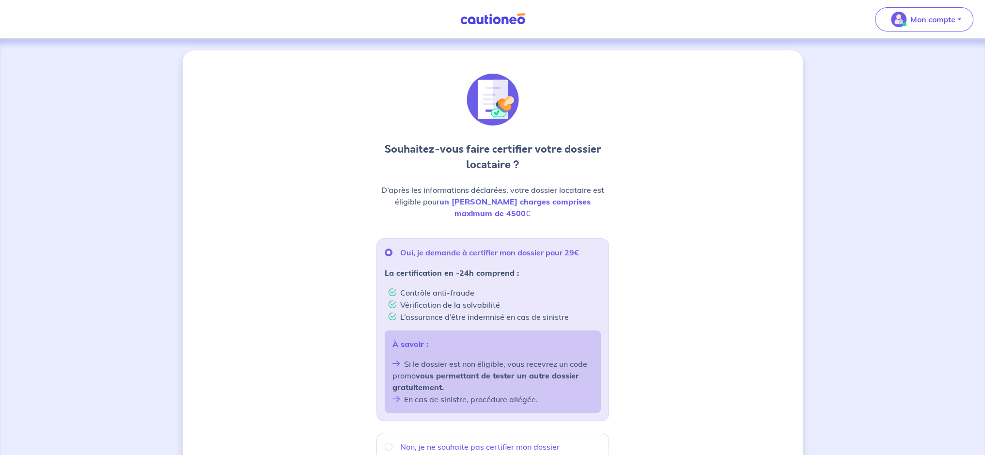
click at [408, 247] on p "Oui, je demande à certifier mon dossier pour 29€" at bounding box center [489, 253] width 179 height 12
click at [392, 249] on input "Oui, je demande à certifier mon dossier pour 29€" at bounding box center [389, 253] width 8 height 8
click at [392, 247] on div "Oui, je demande à certifier mon dossier pour 29€" at bounding box center [493, 253] width 216 height 12
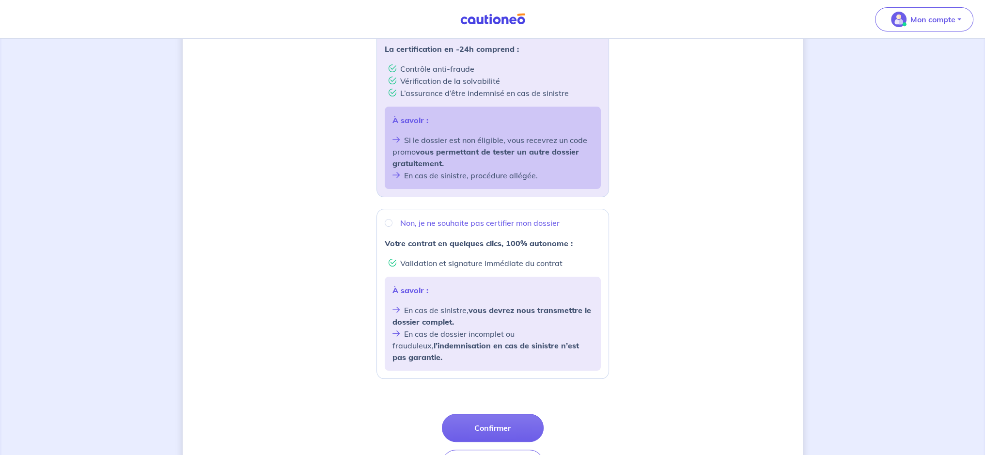
scroll to position [242, 0]
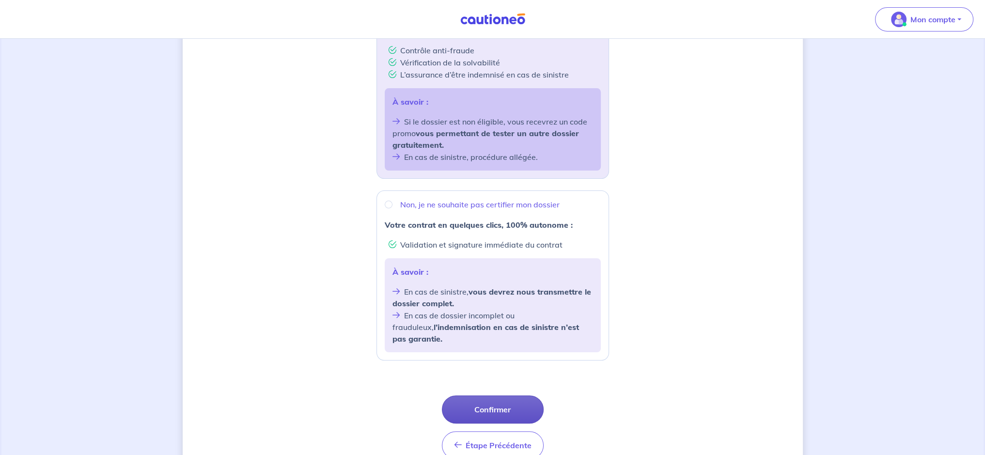
click at [469, 395] on button "Confirmer" at bounding box center [493, 409] width 102 height 28
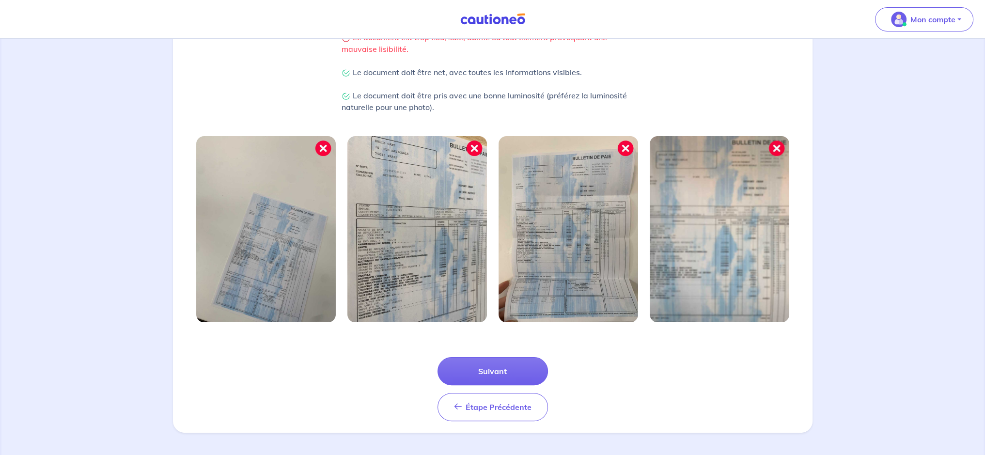
scroll to position [238, 0]
click at [469, 370] on button "Suivant" at bounding box center [493, 371] width 110 height 28
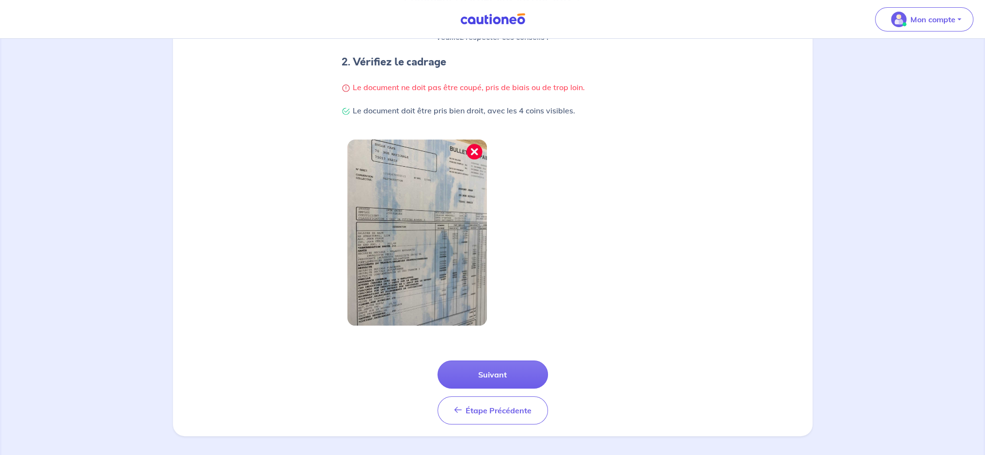
scroll to position [192, 0]
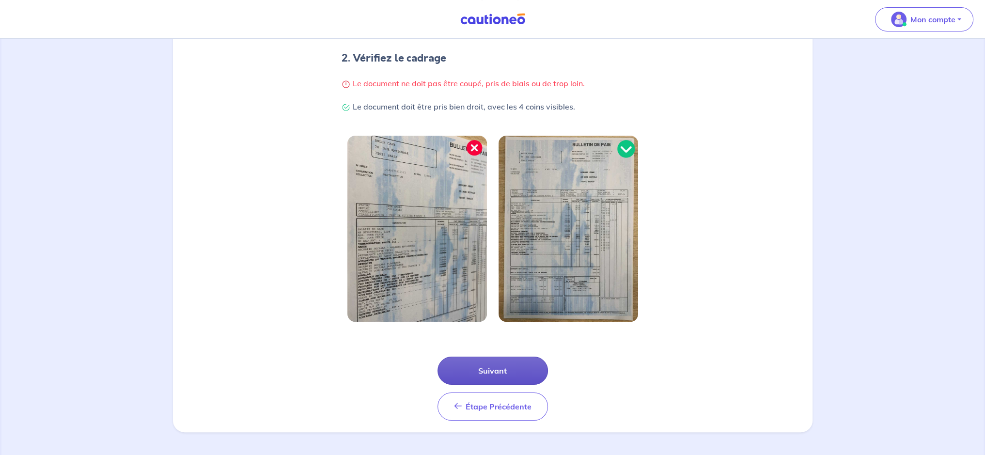
click at [481, 368] on button "Suivant" at bounding box center [493, 371] width 110 height 28
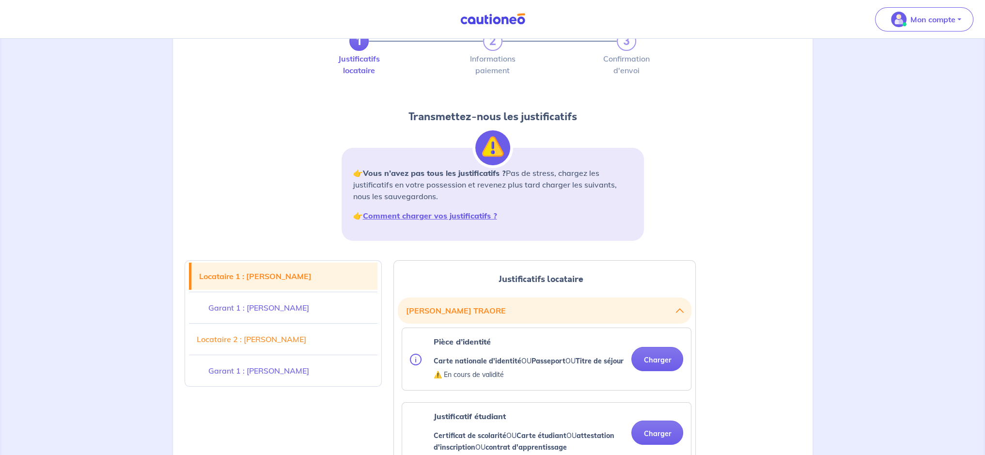
scroll to position [48, 0]
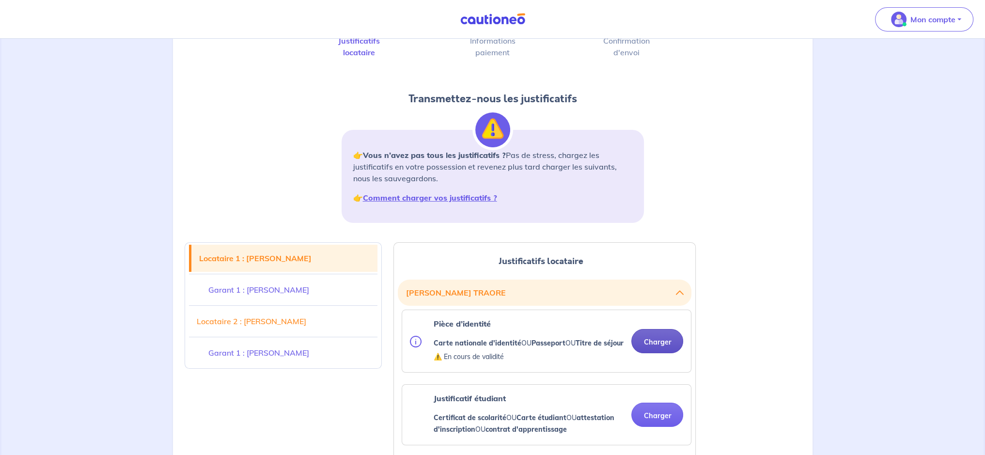
click at [645, 349] on button "Charger" at bounding box center [657, 341] width 52 height 24
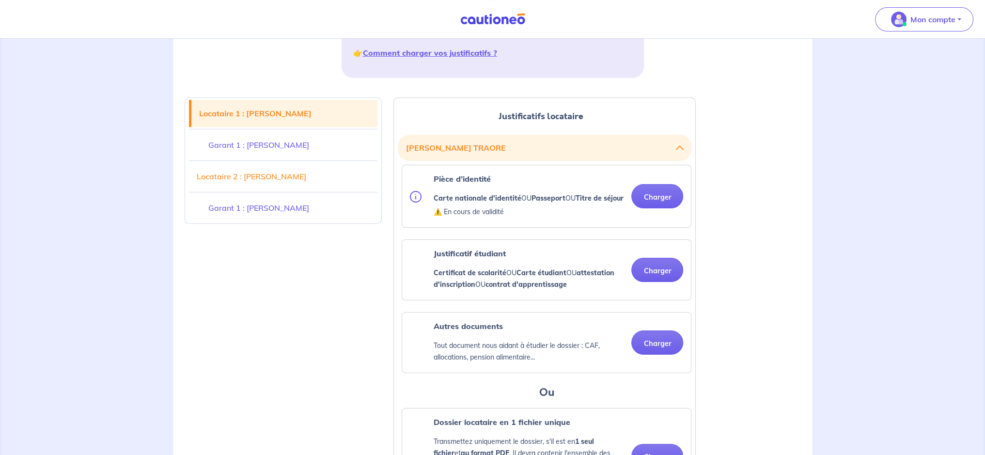
scroll to position [194, 0]
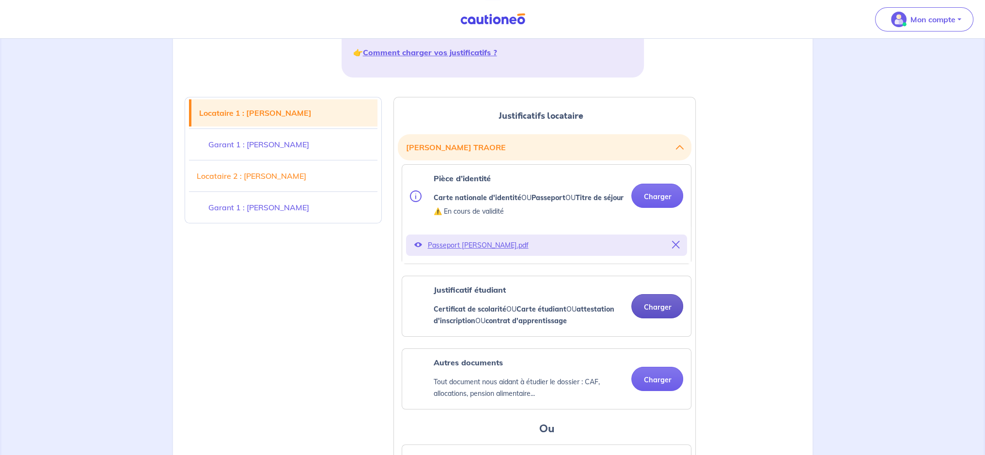
click at [638, 315] on button "Charger" at bounding box center [657, 306] width 52 height 24
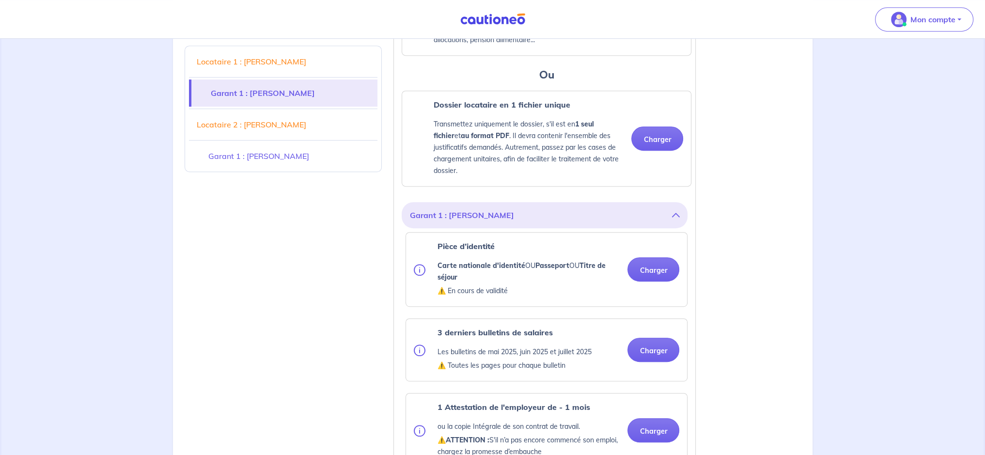
scroll to position [630, 0]
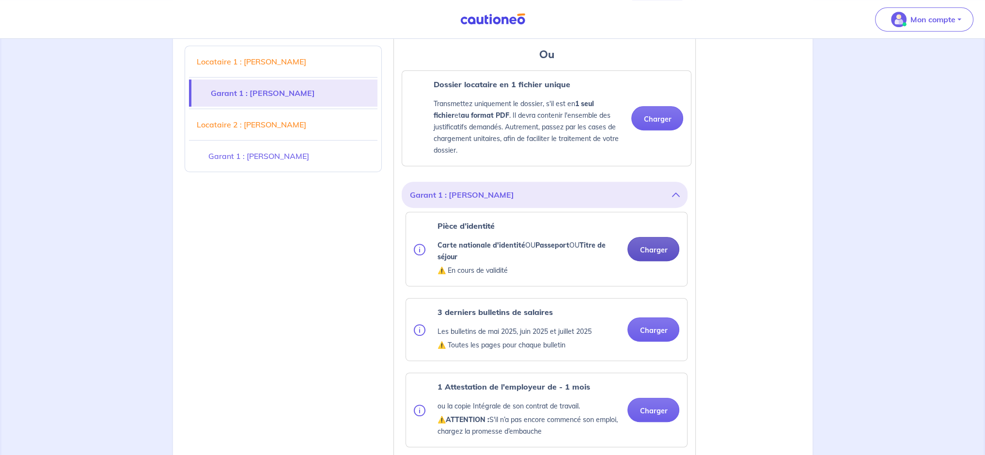
click at [652, 261] on button "Charger" at bounding box center [653, 249] width 52 height 24
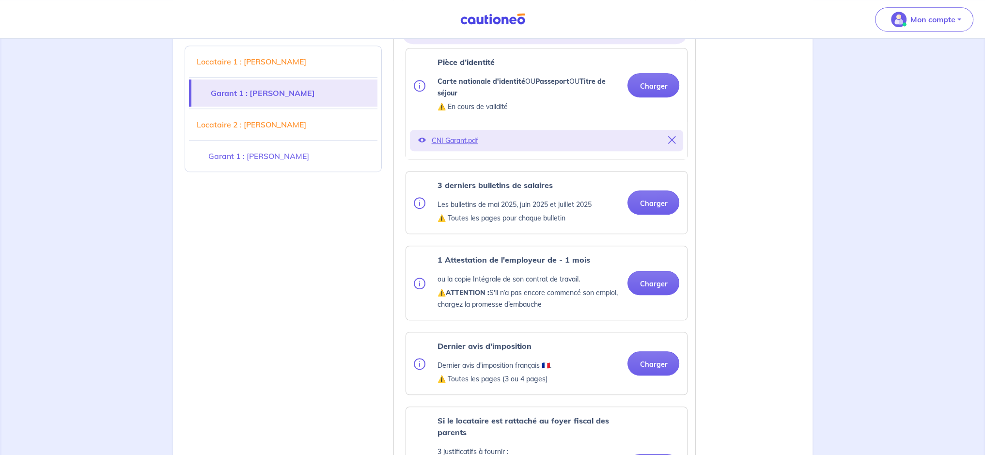
scroll to position [775, 0]
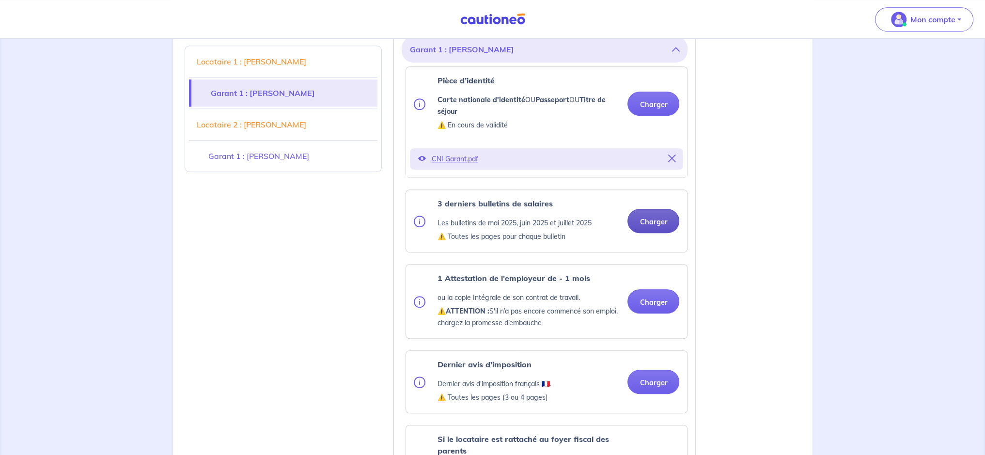
click at [650, 233] on button "Charger" at bounding box center [653, 221] width 52 height 24
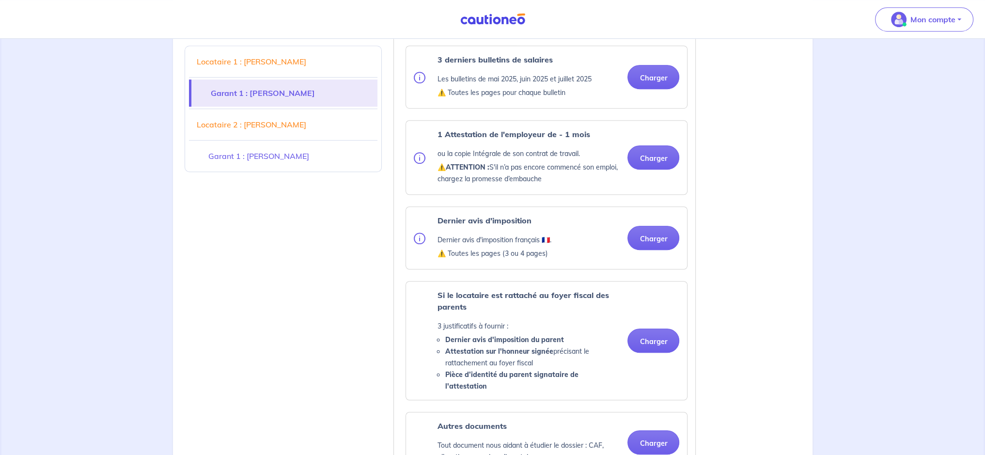
scroll to position [921, 0]
click at [655, 166] on button "Charger" at bounding box center [653, 156] width 52 height 24
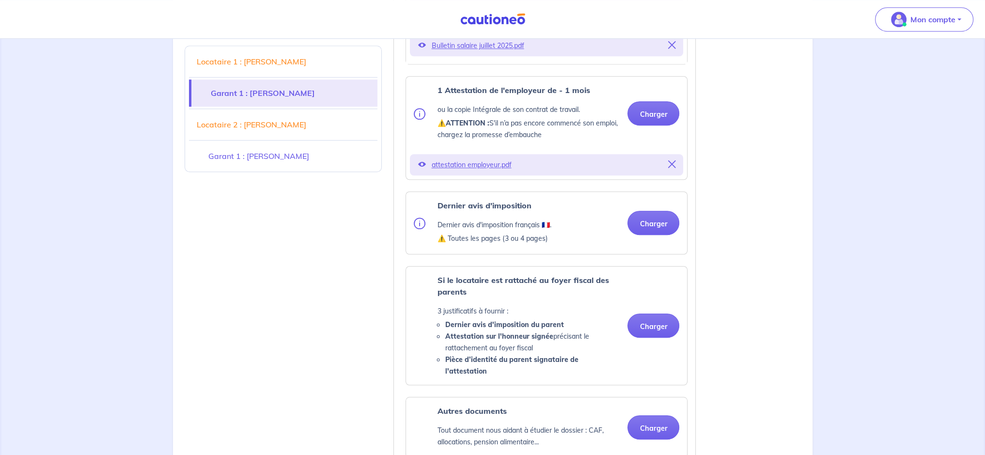
scroll to position [1066, 0]
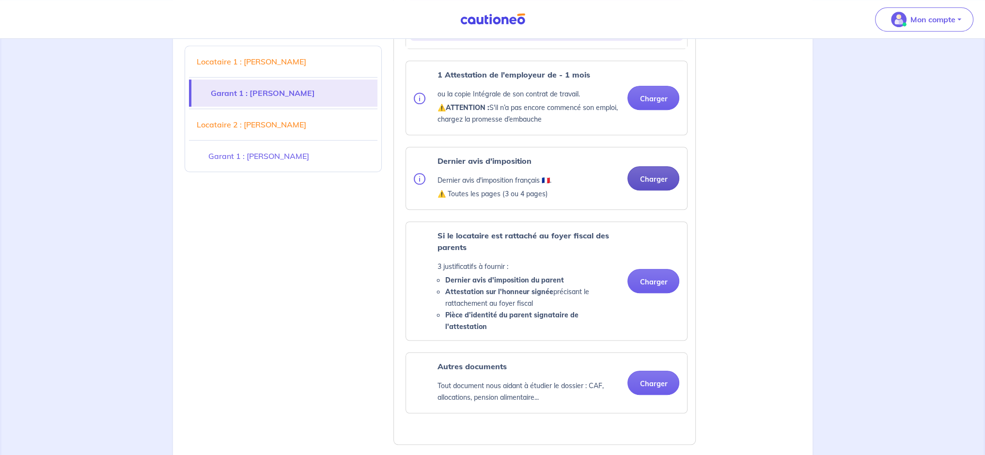
click at [653, 190] on button "Charger" at bounding box center [653, 178] width 52 height 24
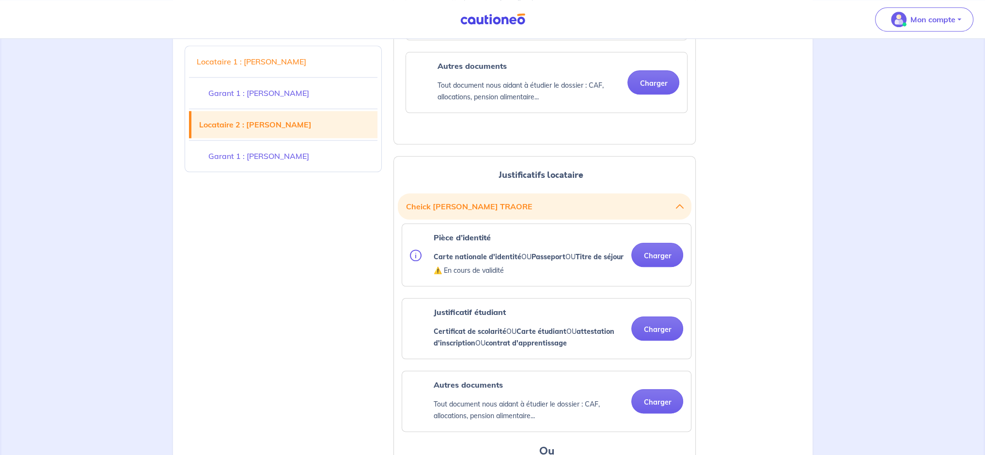
scroll to position [1454, 0]
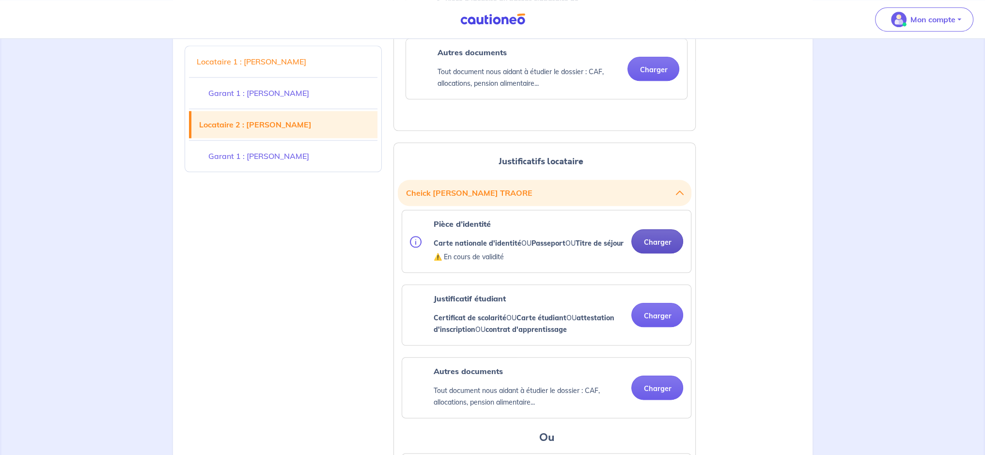
click at [655, 247] on button "Charger" at bounding box center [657, 241] width 52 height 24
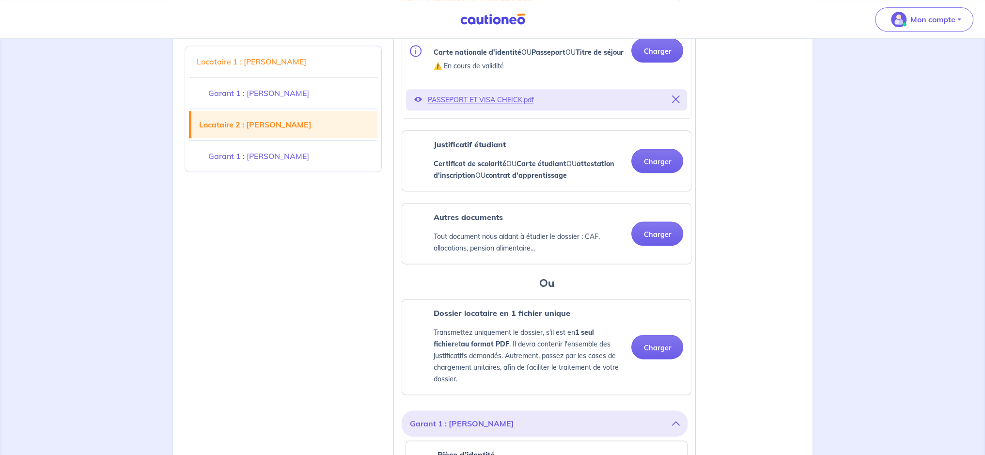
scroll to position [1647, 0]
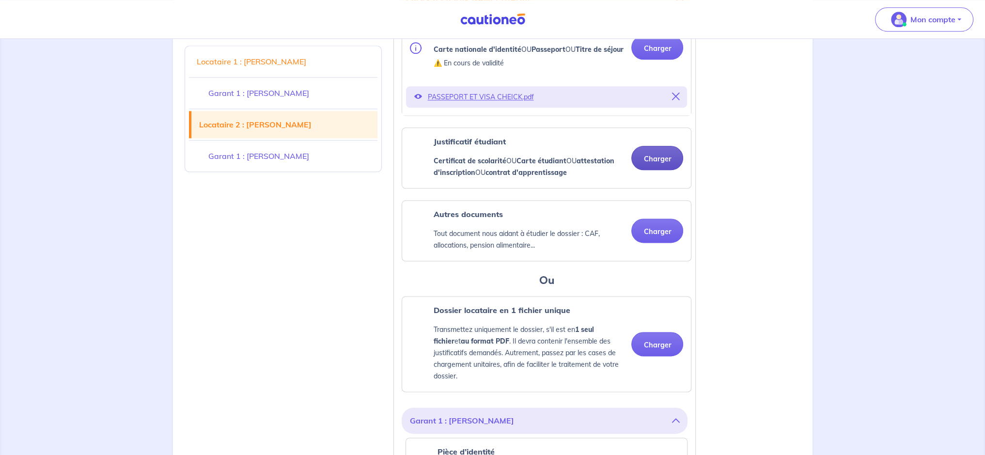
click at [657, 170] on button "Charger" at bounding box center [657, 158] width 52 height 24
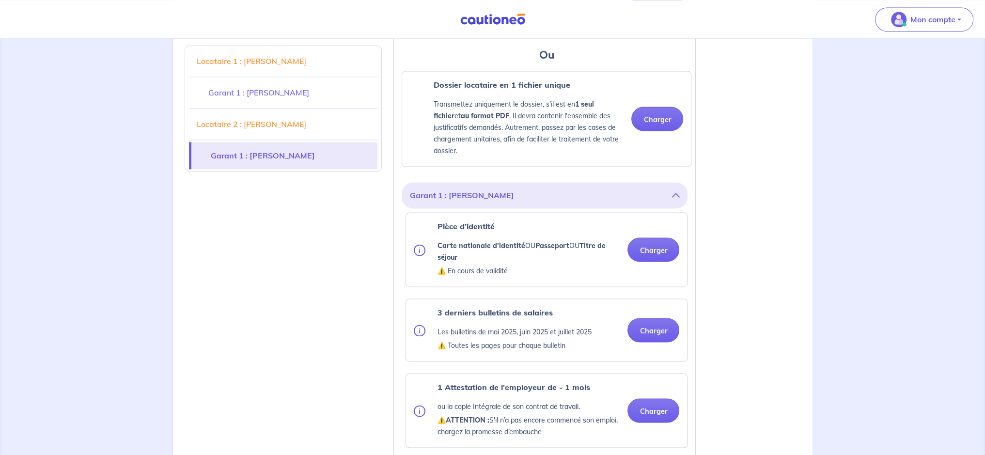
scroll to position [1938, 0]
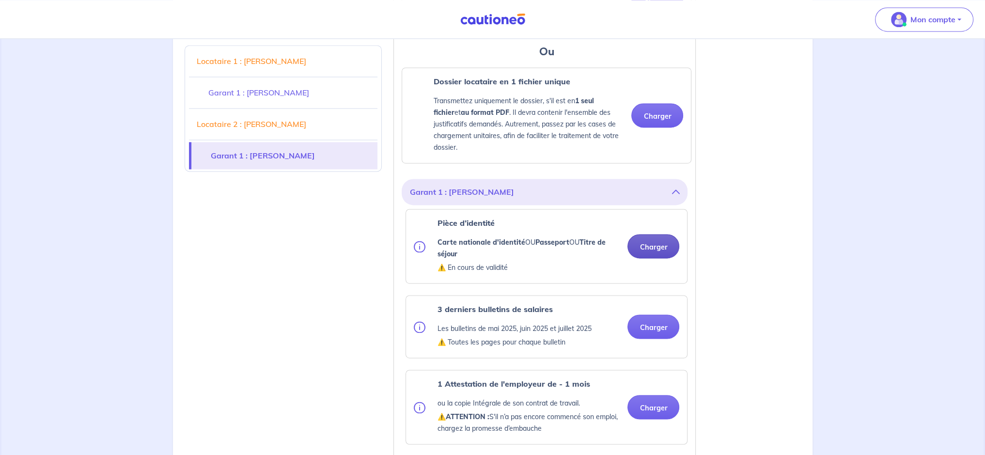
click at [659, 256] on button "Charger" at bounding box center [653, 246] width 52 height 24
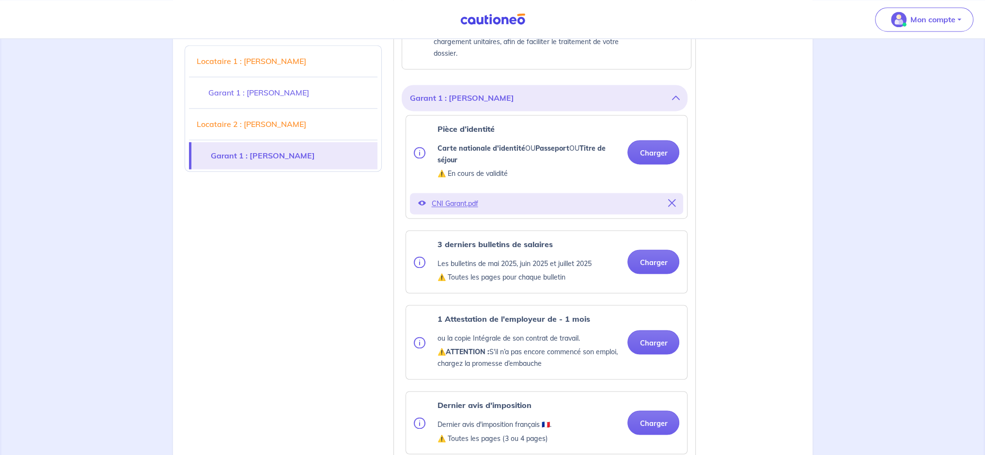
scroll to position [2035, 0]
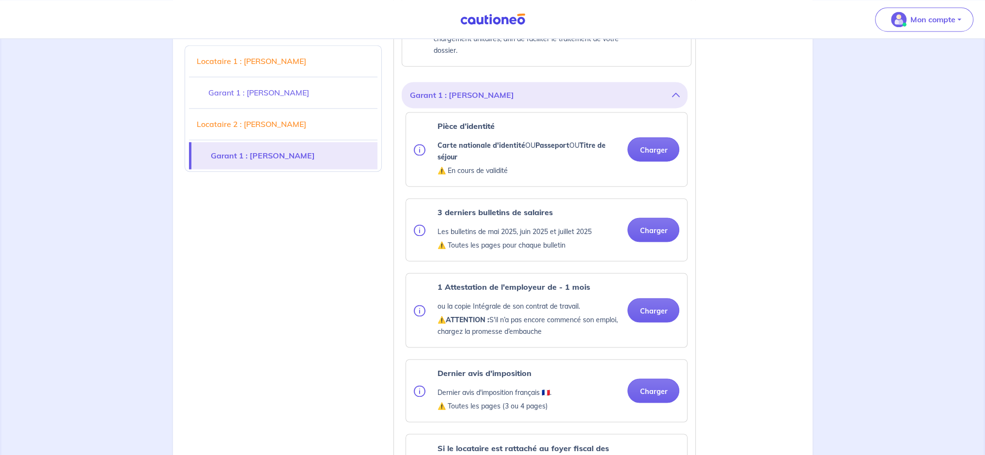
click at [654, 261] on div "3 derniers bulletins de salaires Les bulletins de mai 2025, juin 2025 et juille…" at bounding box center [546, 230] width 281 height 62
click at [655, 235] on button "Charger" at bounding box center [653, 230] width 52 height 24
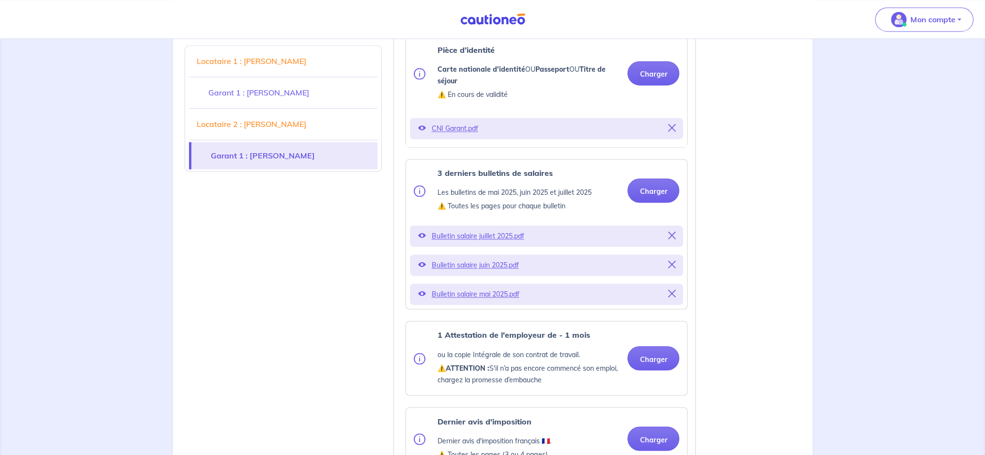
scroll to position [2180, 0]
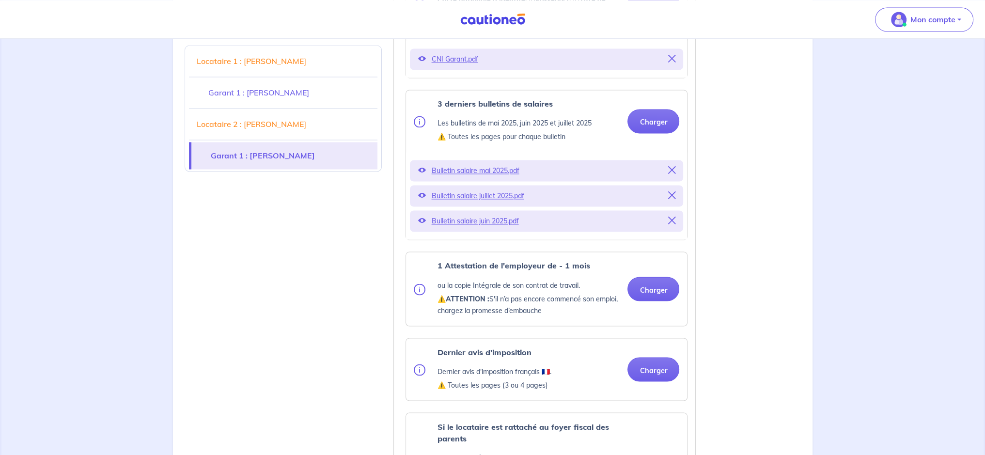
click at [656, 206] on div "Bulletin salaire juillet 2025.pdf" at bounding box center [546, 195] width 273 height 21
click at [645, 294] on button "Charger" at bounding box center [653, 289] width 52 height 24
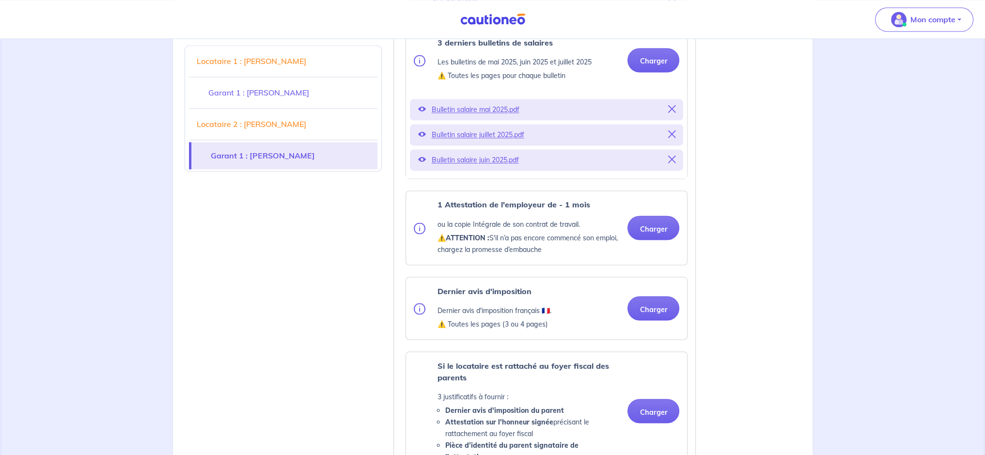
scroll to position [2277, 0]
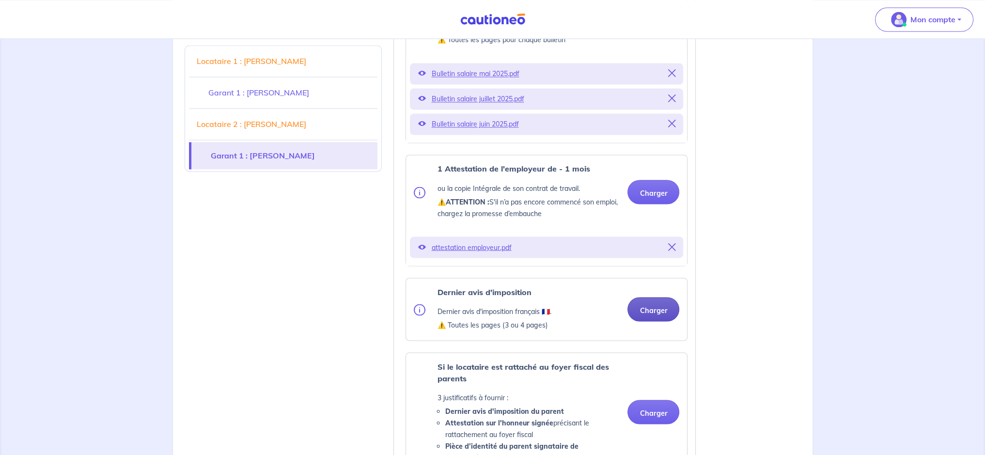
click at [643, 316] on button "Charger" at bounding box center [653, 309] width 52 height 24
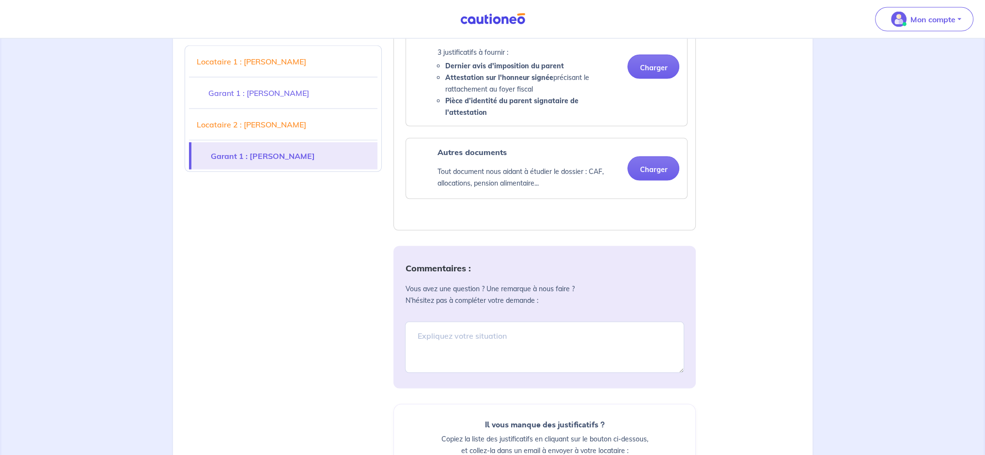
scroll to position [2665, 0]
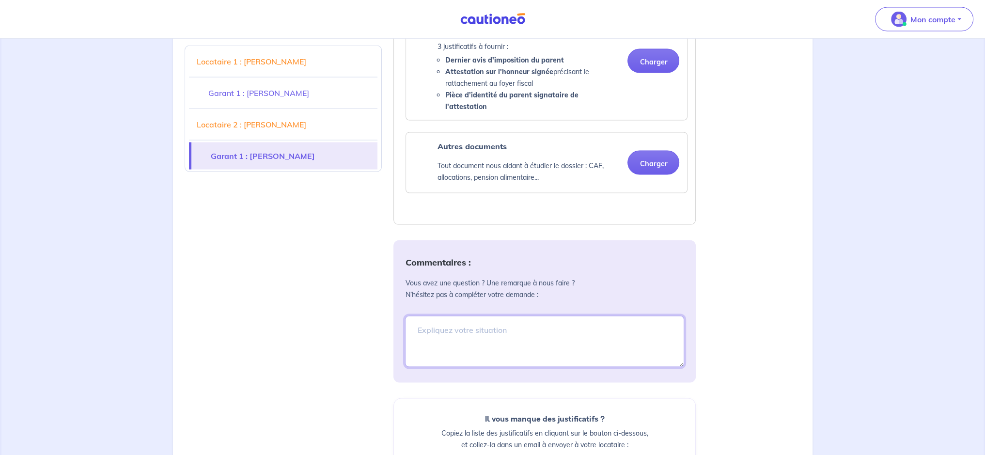
click at [442, 321] on textarea at bounding box center [544, 341] width 279 height 51
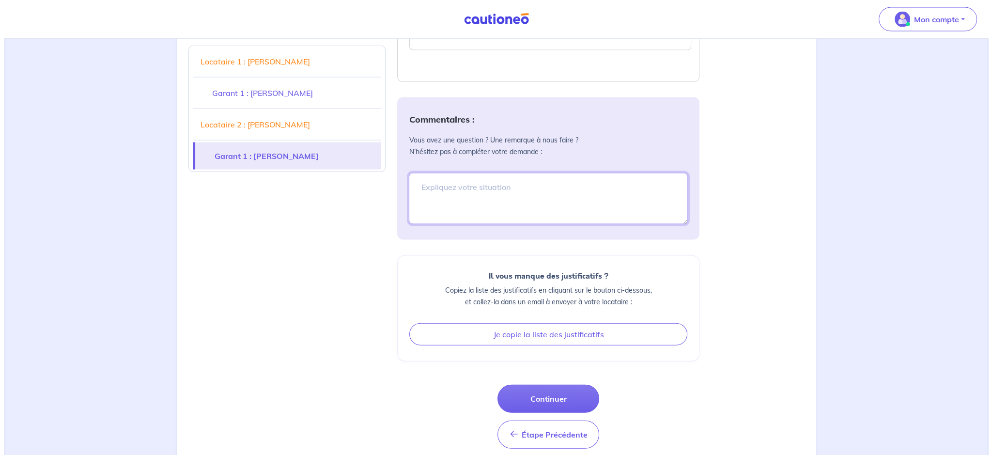
scroll to position [2819, 0]
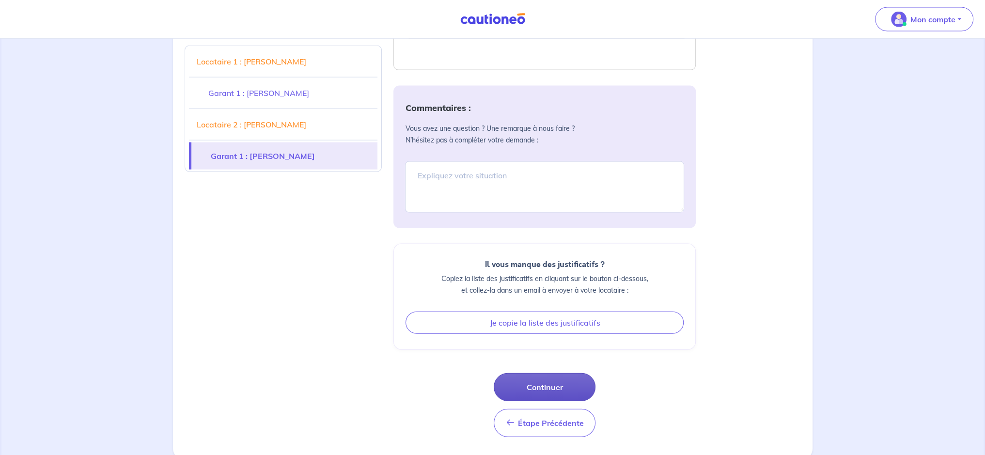
click at [511, 382] on button "Continuer" at bounding box center [545, 387] width 102 height 28
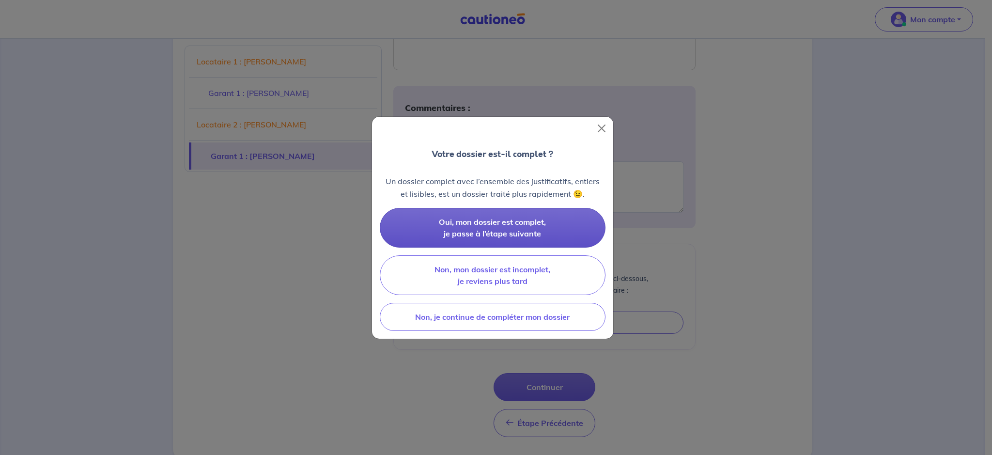
click at [488, 228] on span "Oui, mon dossier est complet, je passe à l’étape suivante" at bounding box center [492, 227] width 107 height 21
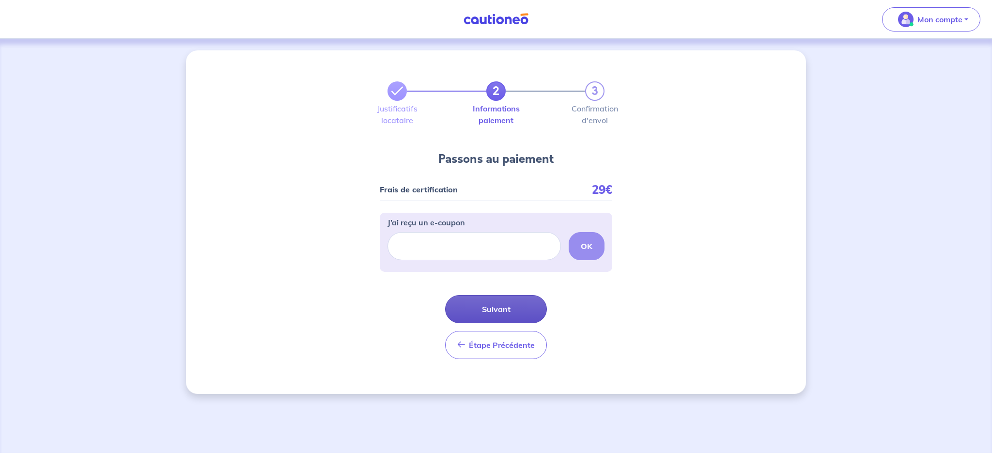
click at [486, 305] on button "Suivant" at bounding box center [496, 309] width 102 height 28
